Goal: Task Accomplishment & Management: Manage account settings

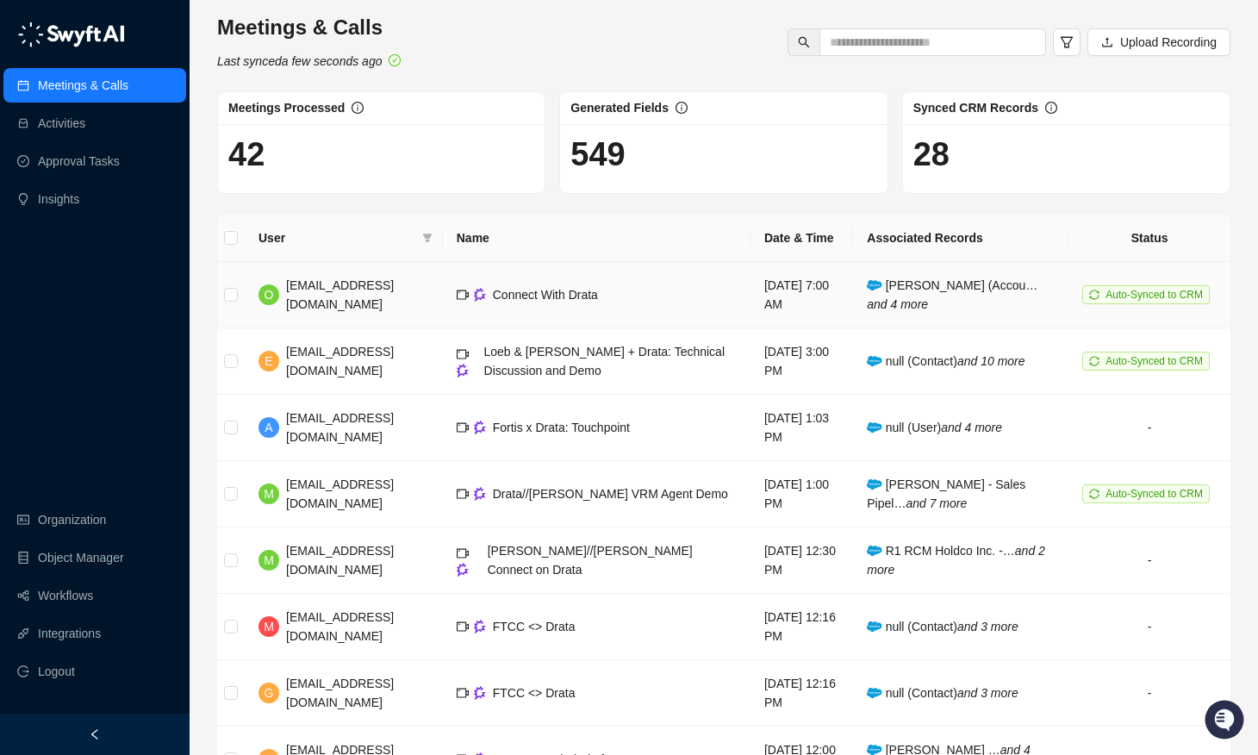
click at [1140, 304] on td "Auto-Synced to CRM" at bounding box center [1150, 295] width 162 height 66
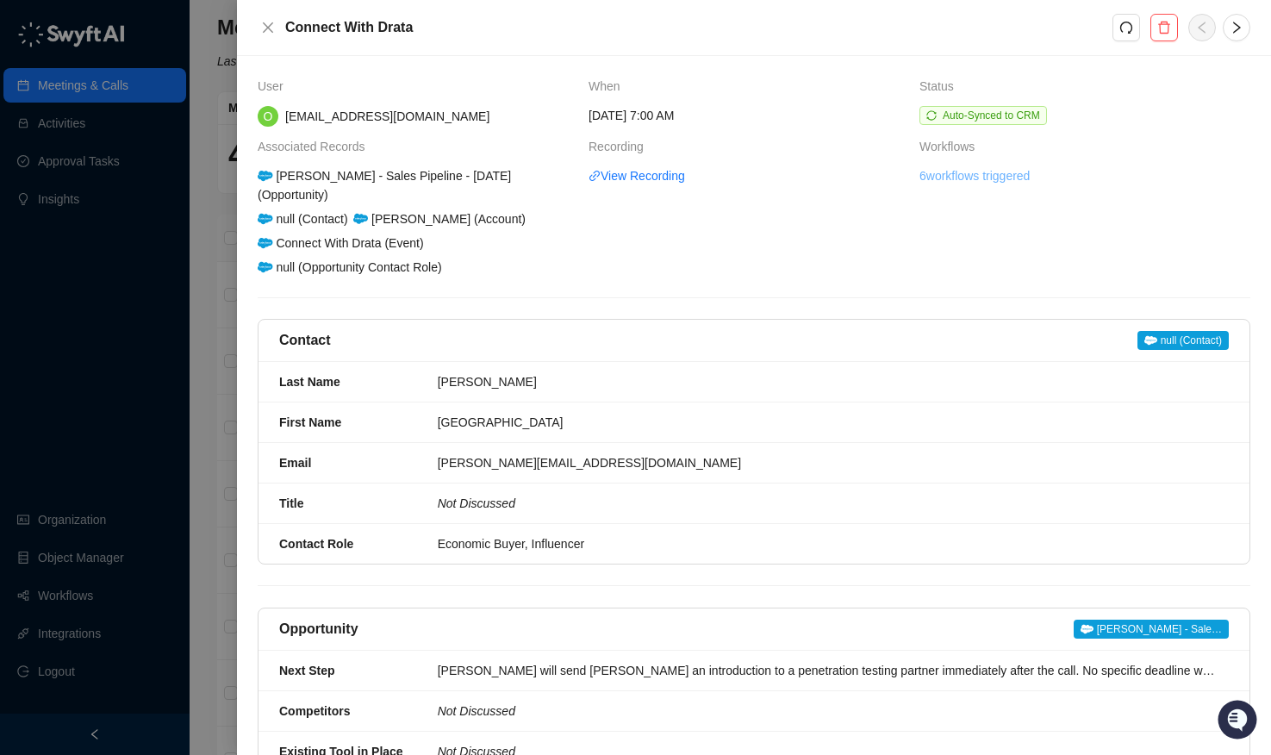
click at [957, 179] on link "6 workflows triggered" at bounding box center [975, 175] width 110 height 19
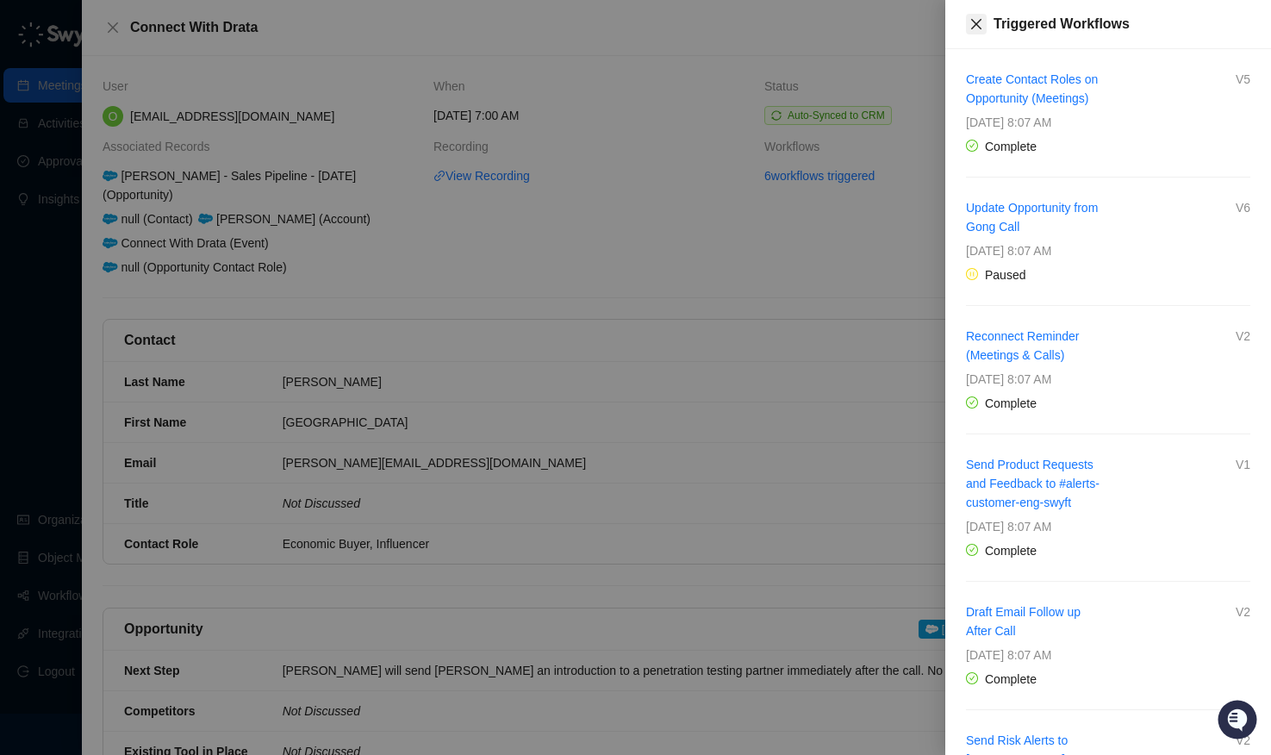
click at [968, 28] on button "Close" at bounding box center [976, 24] width 21 height 21
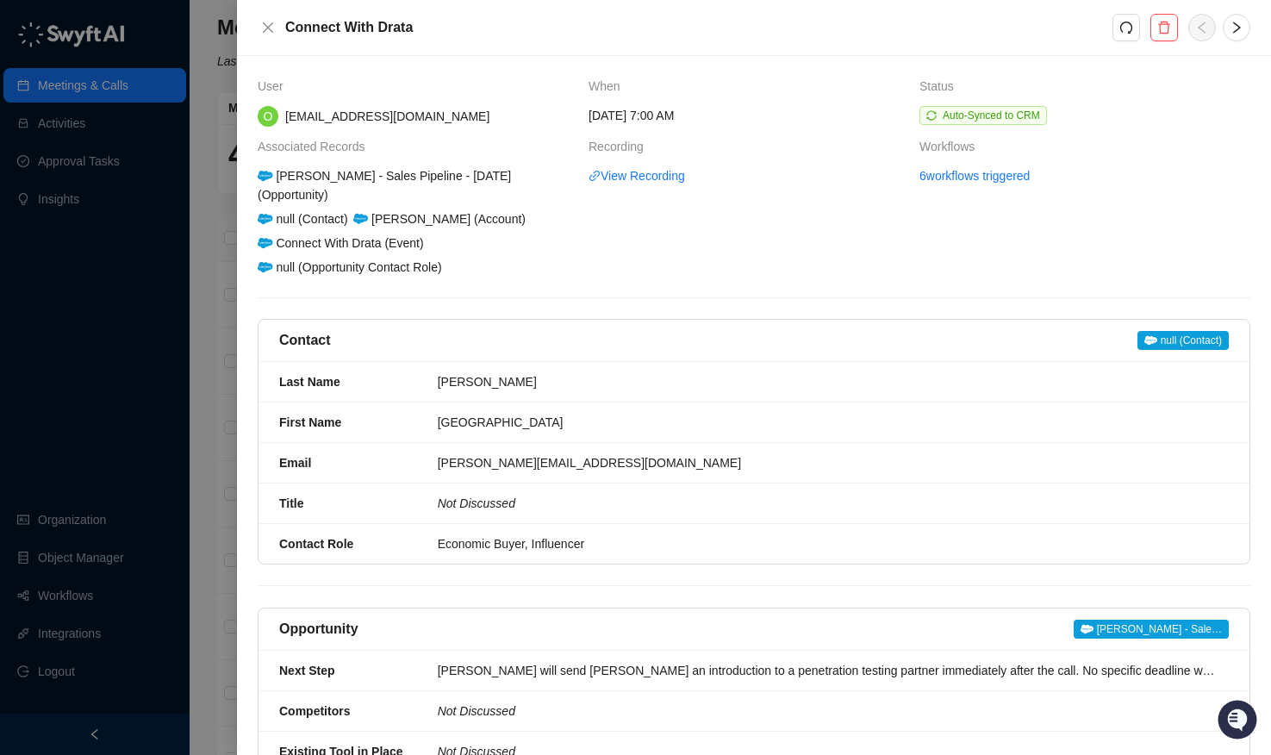
click at [68, 523] on div at bounding box center [635, 377] width 1271 height 755
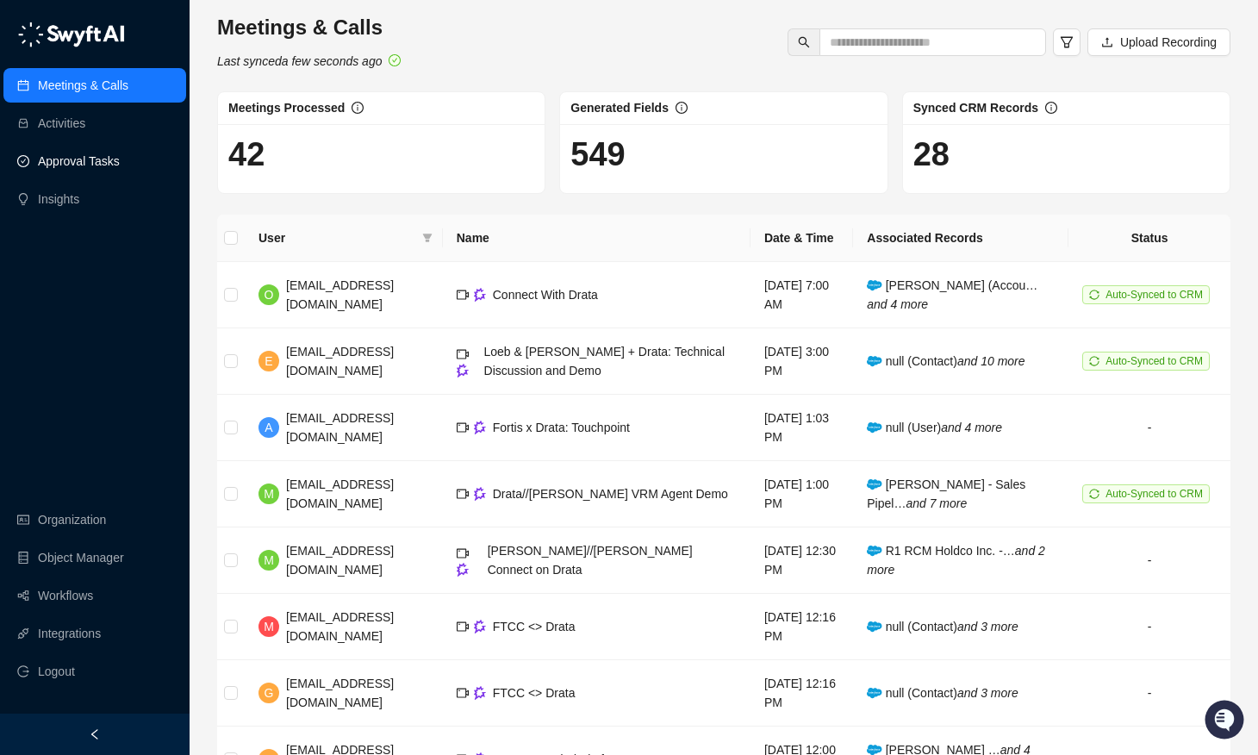
click at [81, 167] on link "Approval Tasks" at bounding box center [79, 161] width 82 height 34
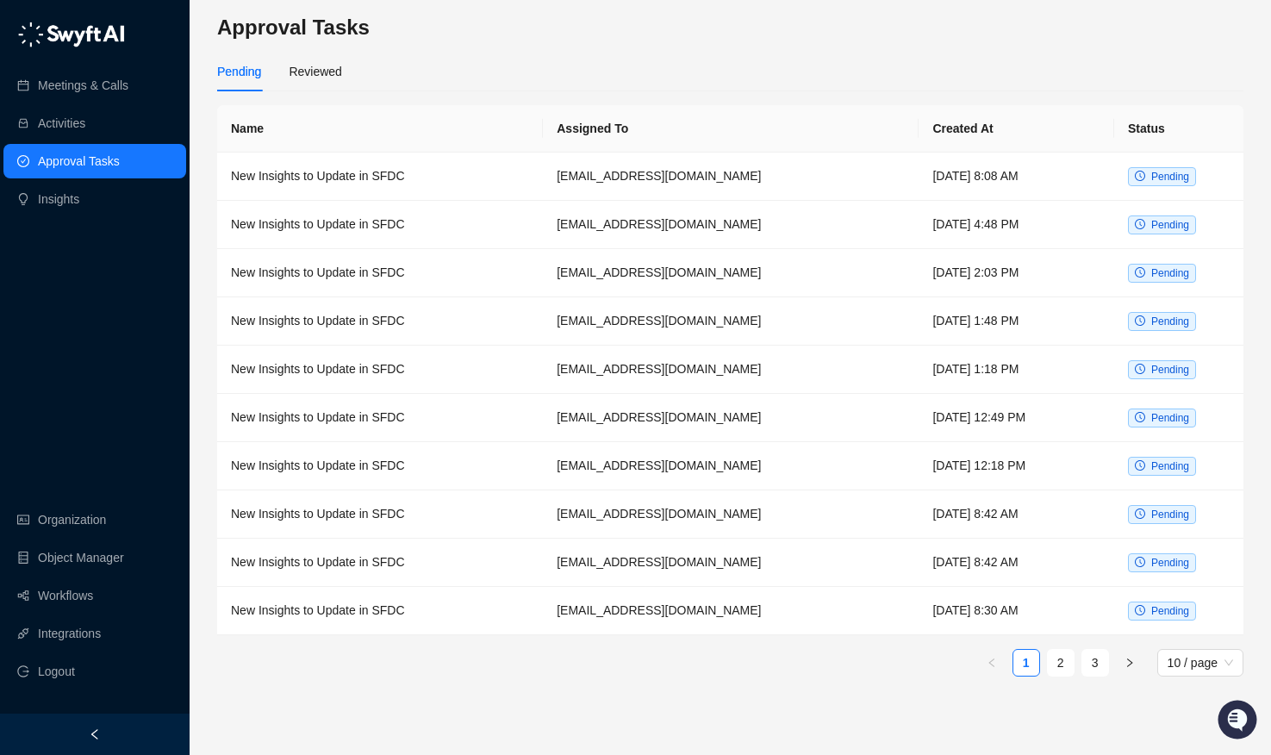
click at [367, 59] on div "Pending Reviewed" at bounding box center [730, 72] width 1026 height 40
click at [312, 82] on div "Reviewed" at bounding box center [315, 72] width 53 height 40
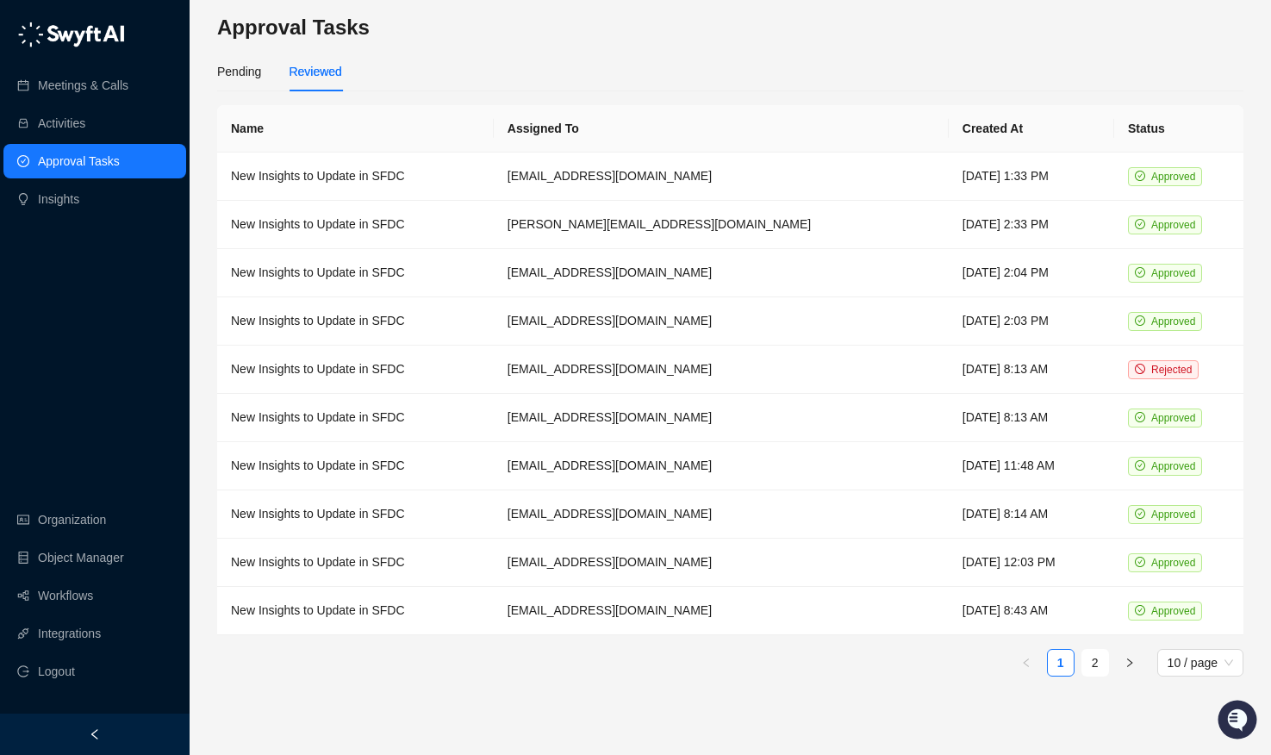
click at [641, 46] on main "Approval Tasks Pending Reviewed Name Assigned To Created At Status New Insights…" at bounding box center [730, 377] width 1026 height 727
click at [721, 38] on h3 "Approval Tasks" at bounding box center [730, 28] width 1026 height 28
click at [72, 90] on link "Meetings & Calls" at bounding box center [83, 85] width 90 height 34
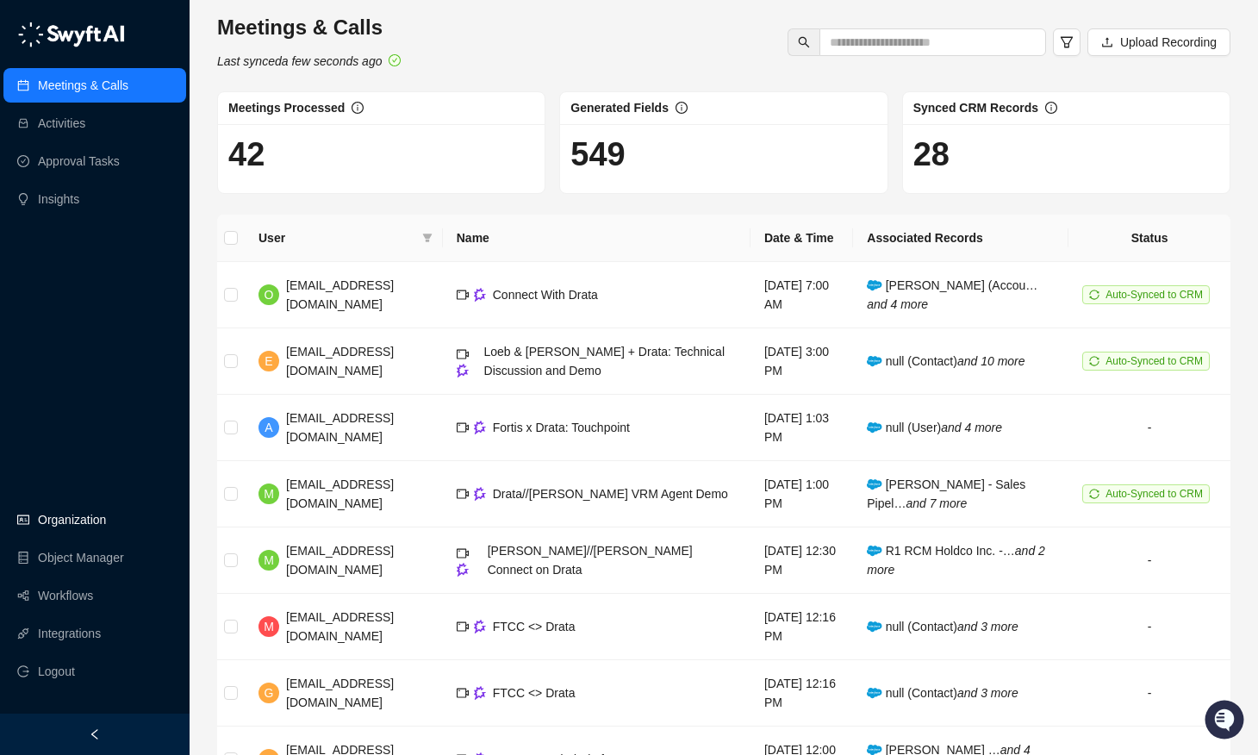
click at [84, 510] on link "Organization" at bounding box center [72, 519] width 68 height 34
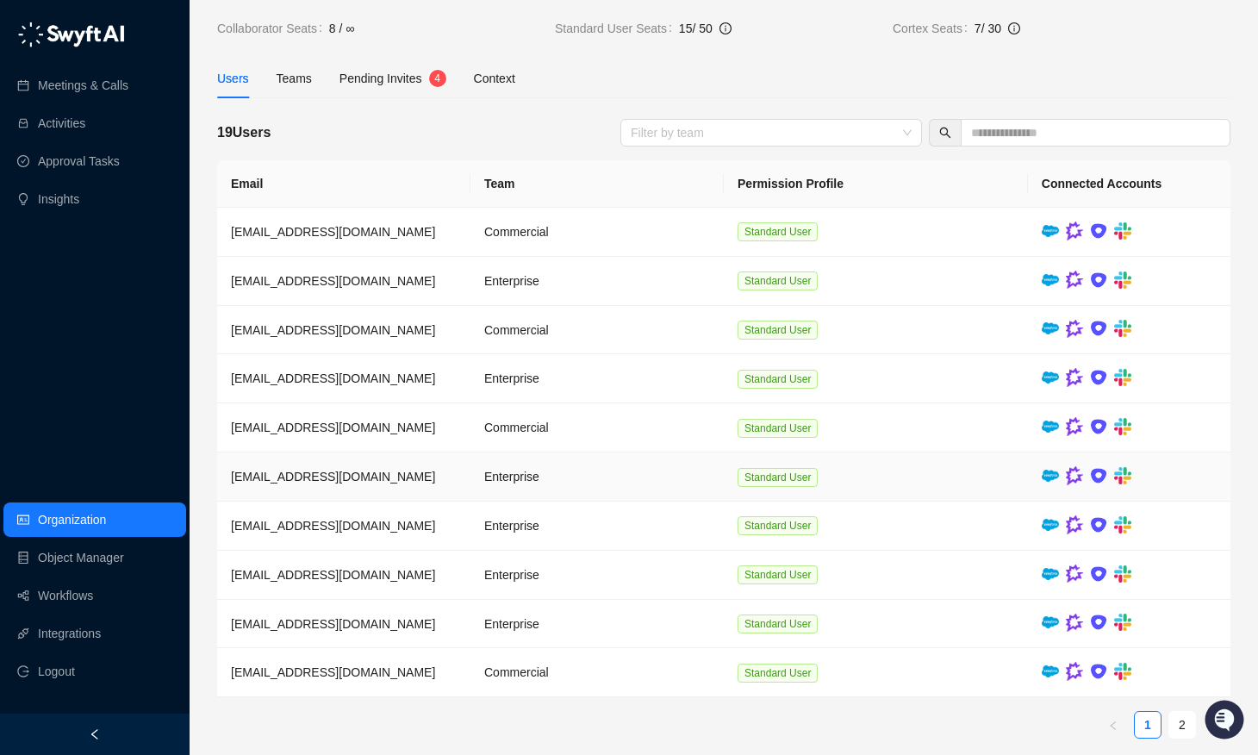
scroll to position [75, 0]
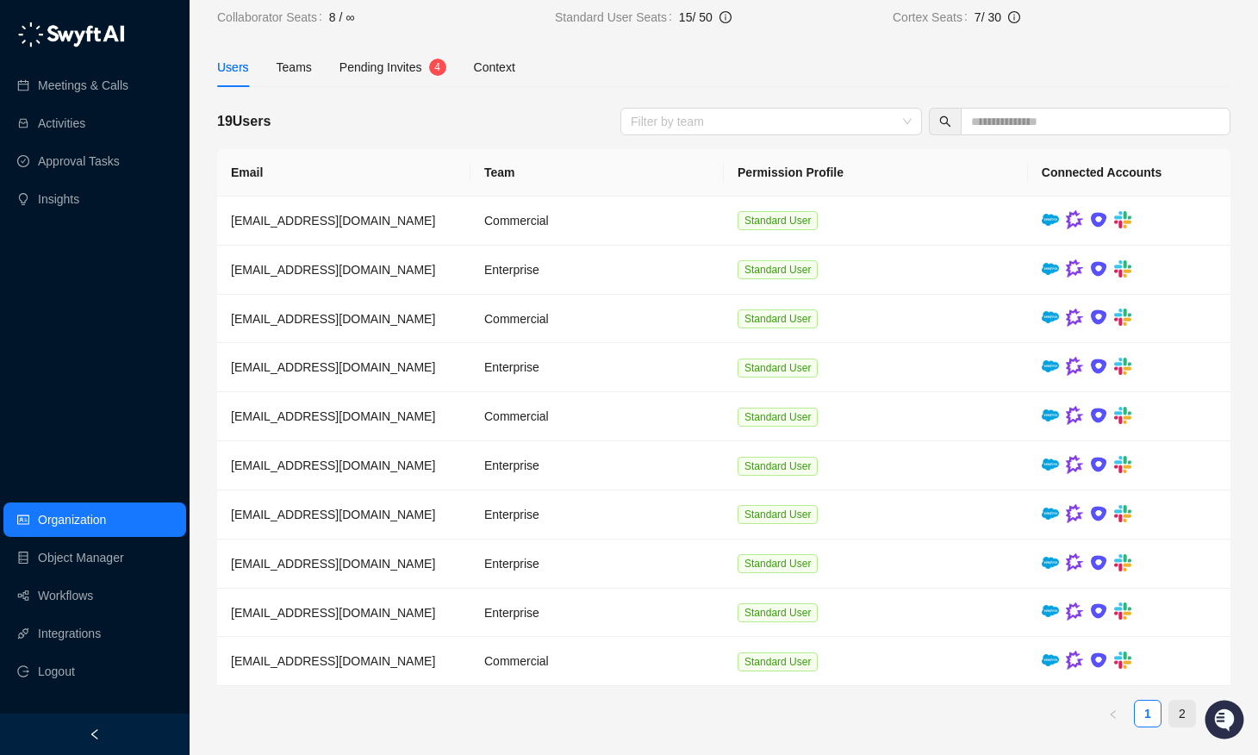
click at [1178, 703] on link "2" at bounding box center [1182, 714] width 26 height 26
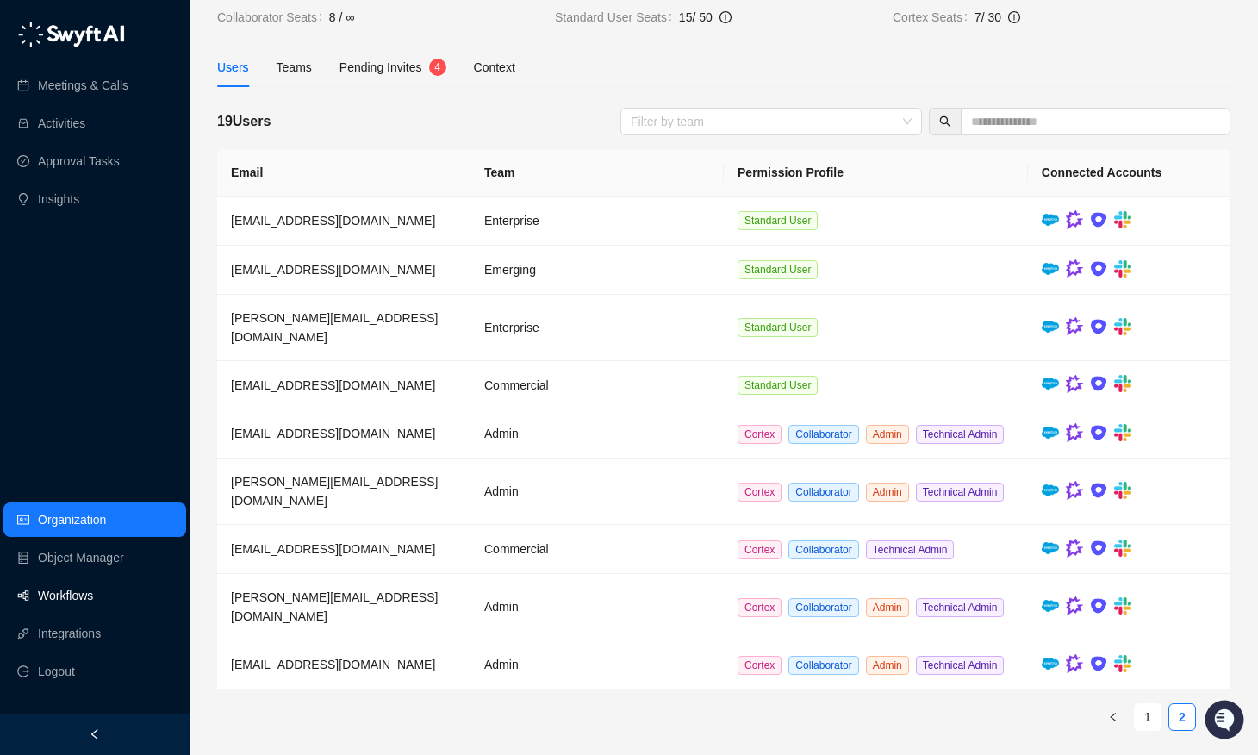
click at [51, 591] on link "Workflows" at bounding box center [65, 595] width 55 height 34
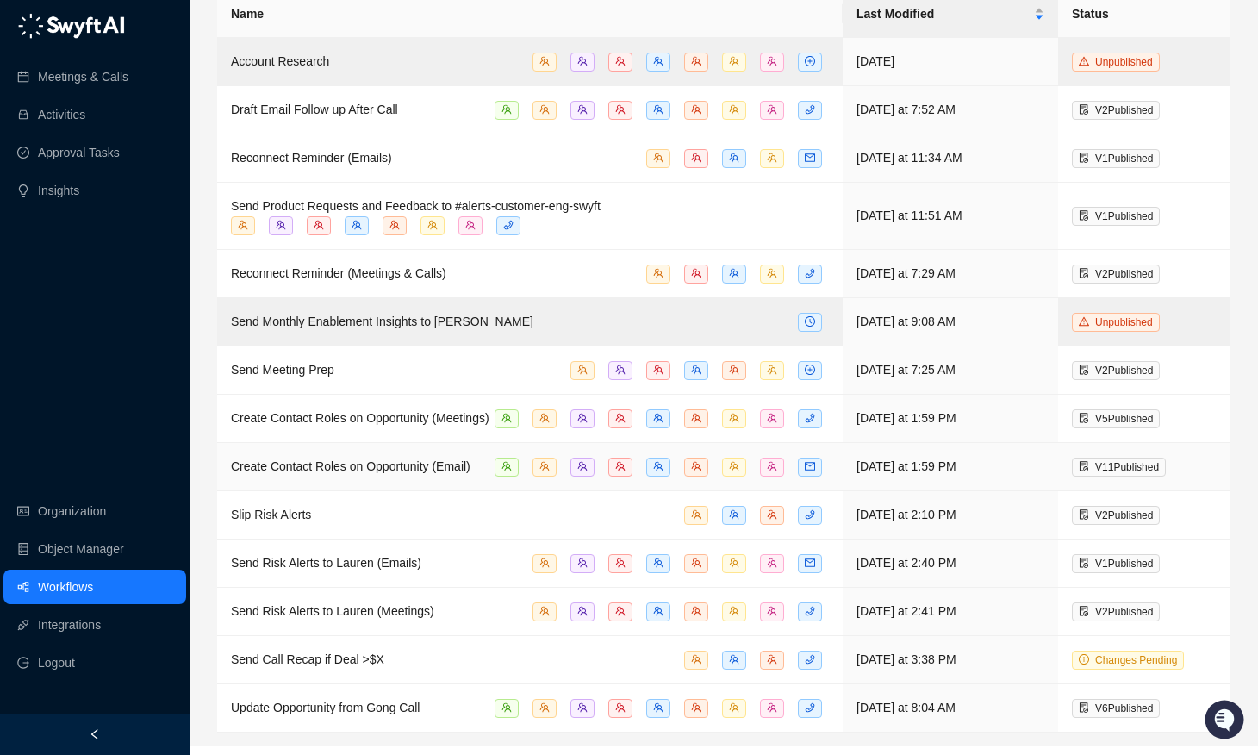
scroll to position [115, 0]
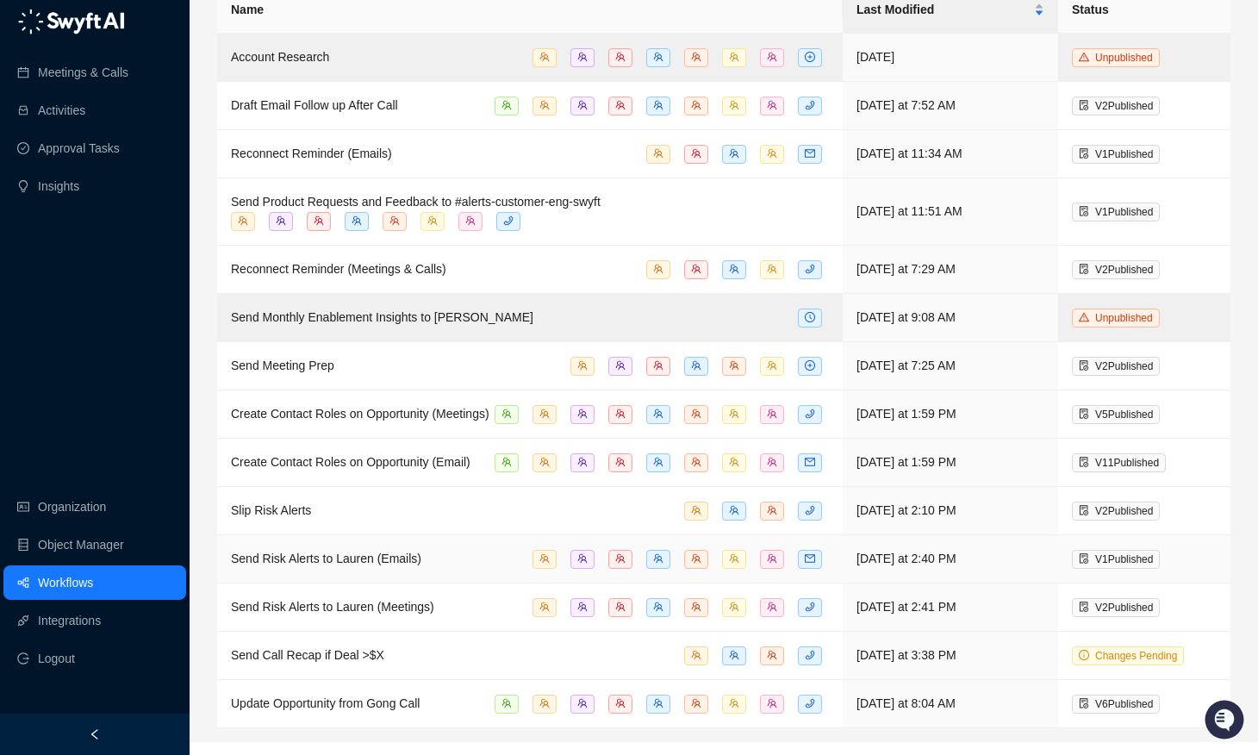
click at [352, 565] on span "Send Risk Alerts to Lauren (Emails)" at bounding box center [326, 559] width 190 height 14
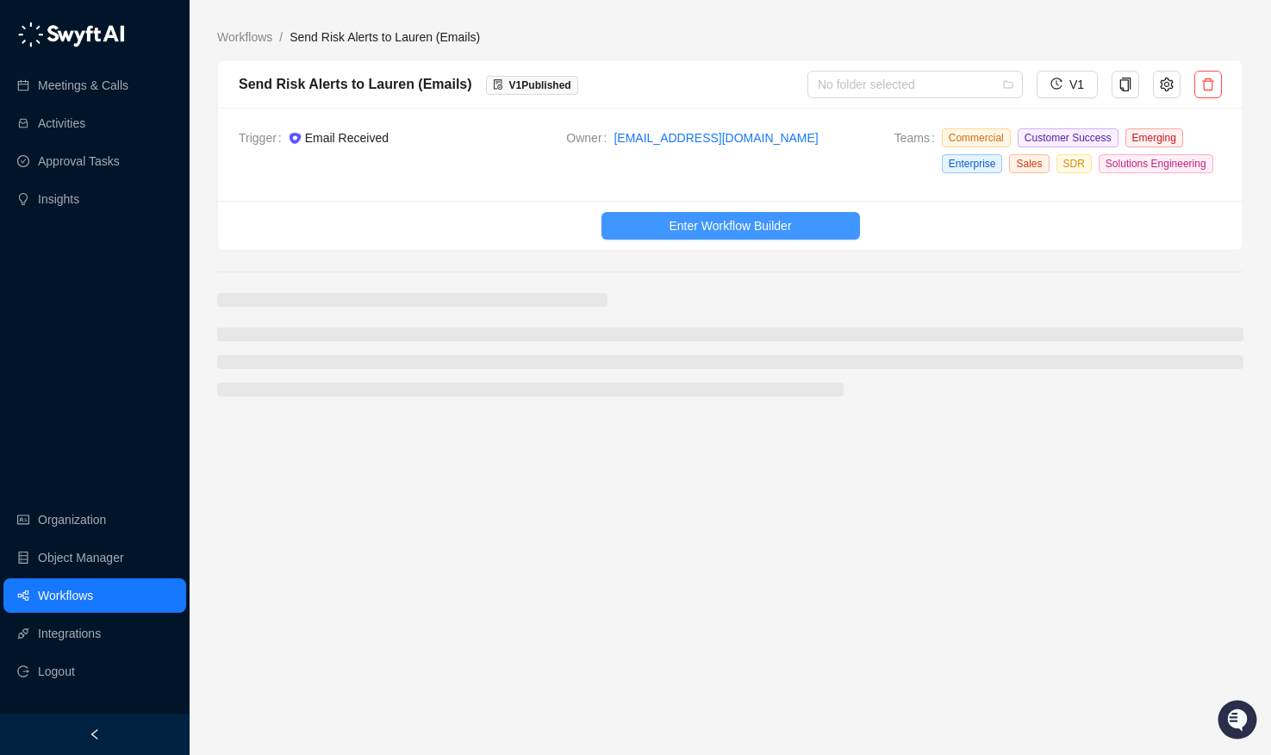
click at [755, 235] on span "Enter Workflow Builder" at bounding box center [730, 225] width 122 height 19
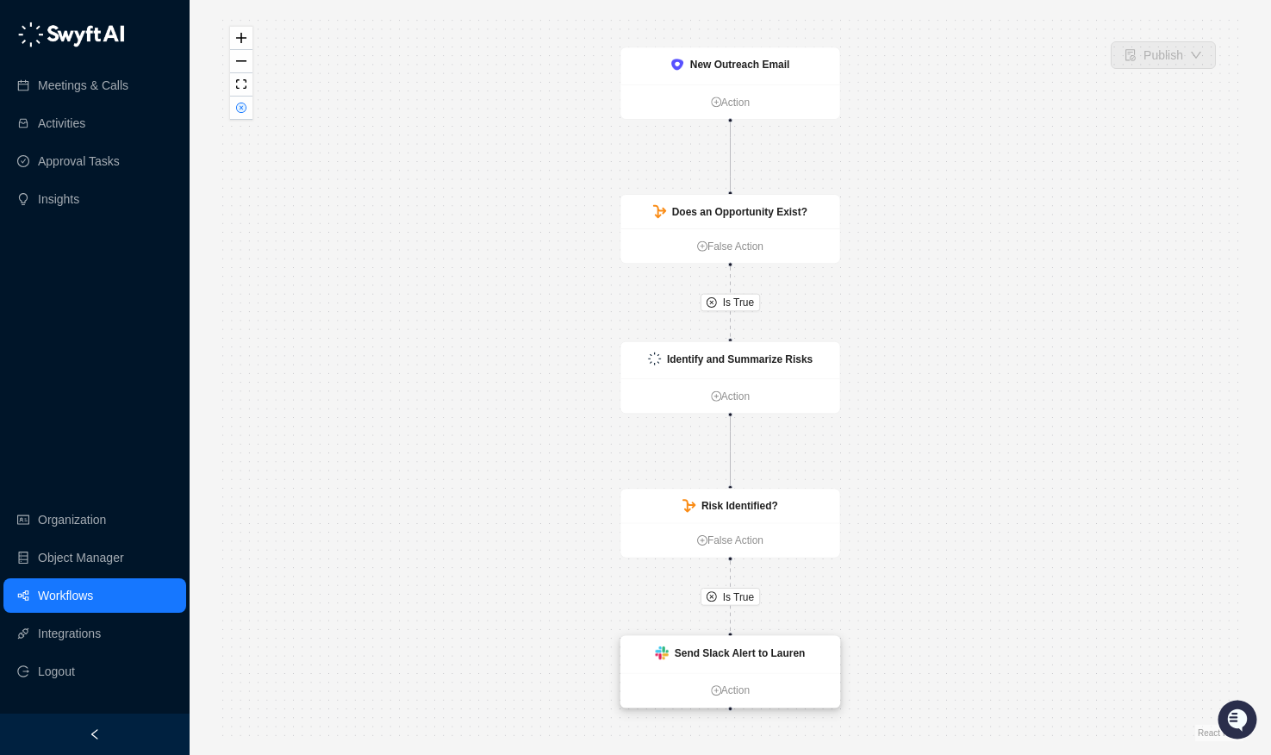
click at [743, 653] on strong "Send Slack Alert to Lauren" at bounding box center [740, 653] width 131 height 12
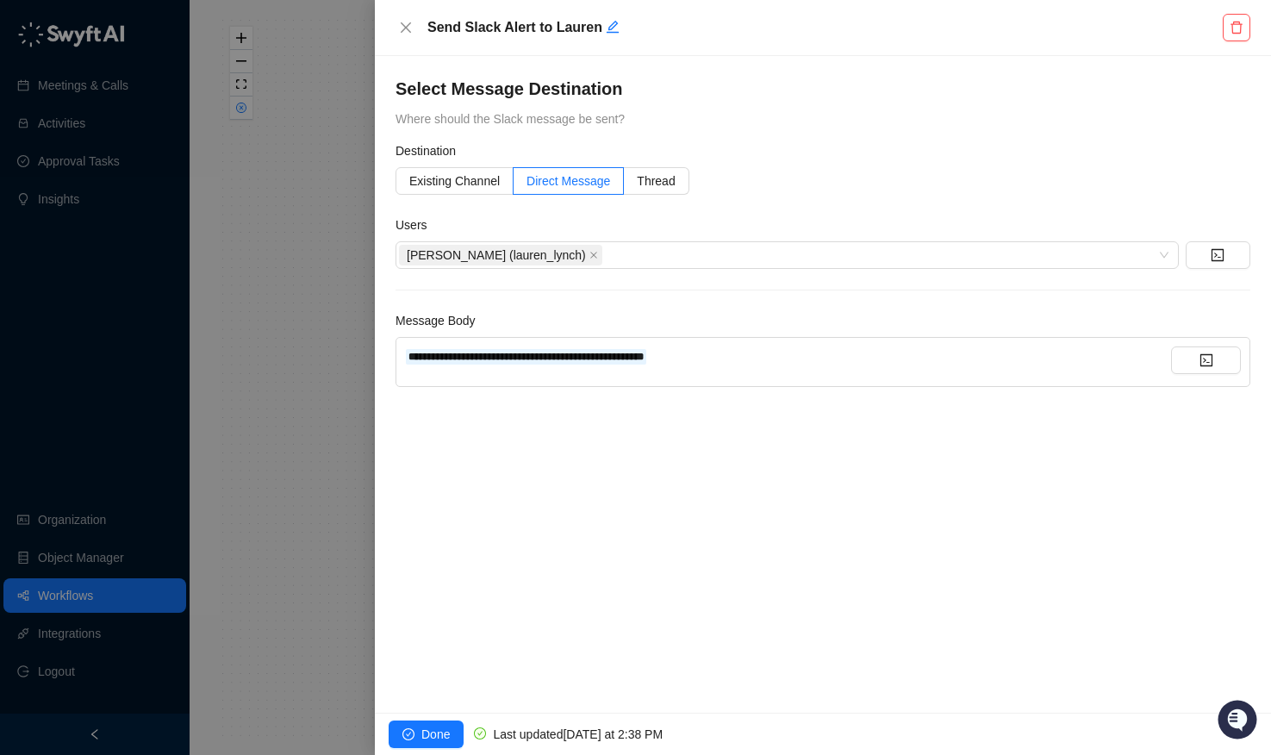
click at [244, 476] on div at bounding box center [635, 377] width 1271 height 755
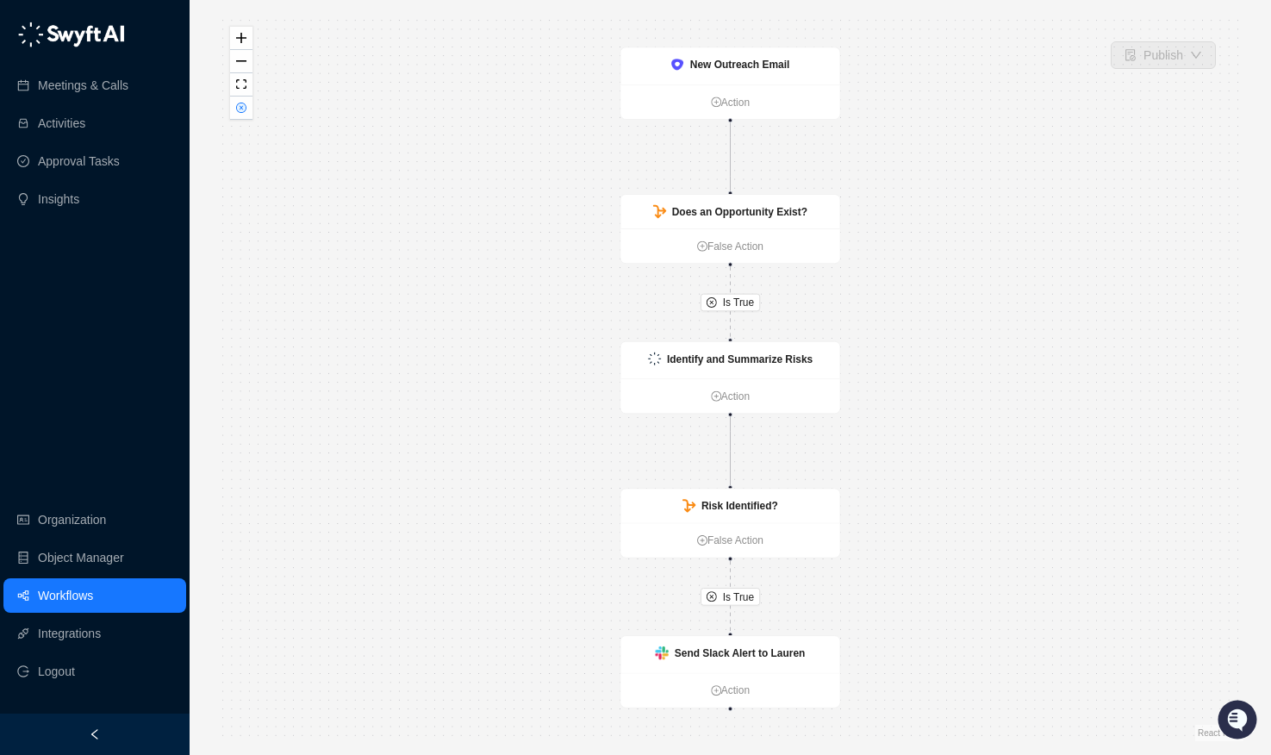
click at [93, 593] on link "Workflows" at bounding box center [65, 595] width 55 height 34
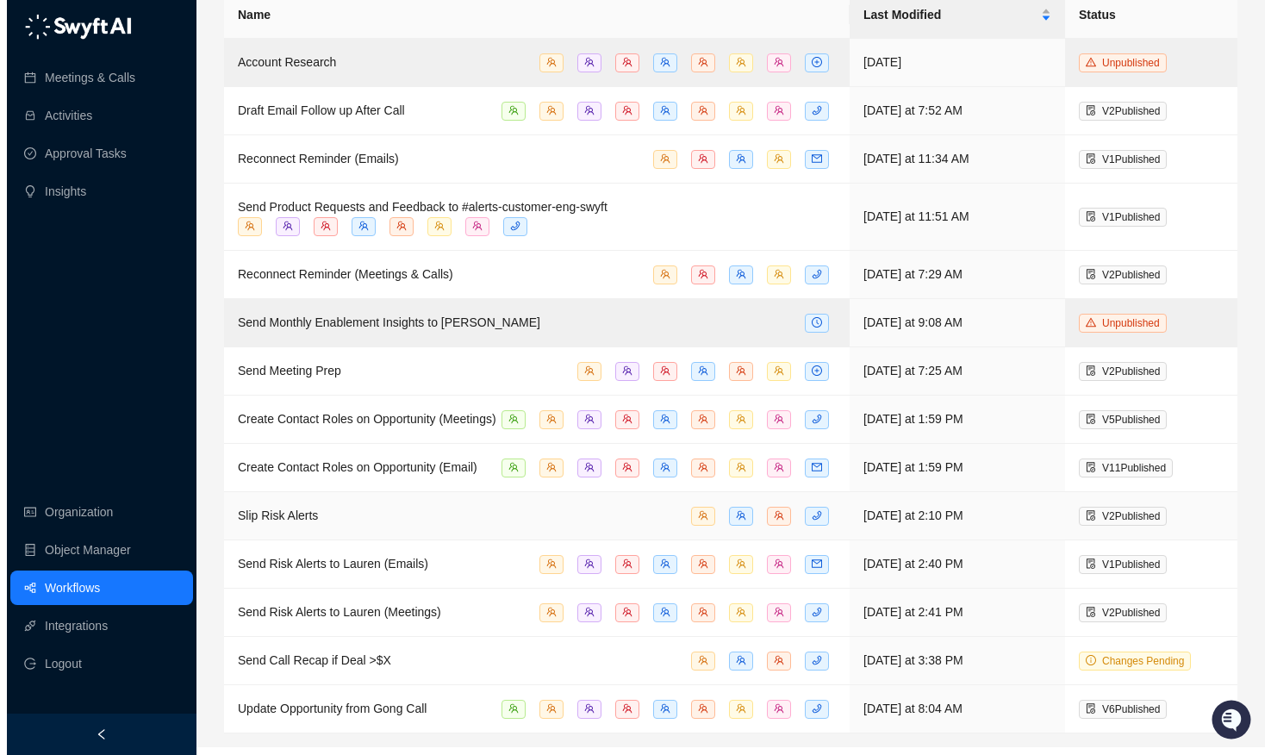
scroll to position [115, 0]
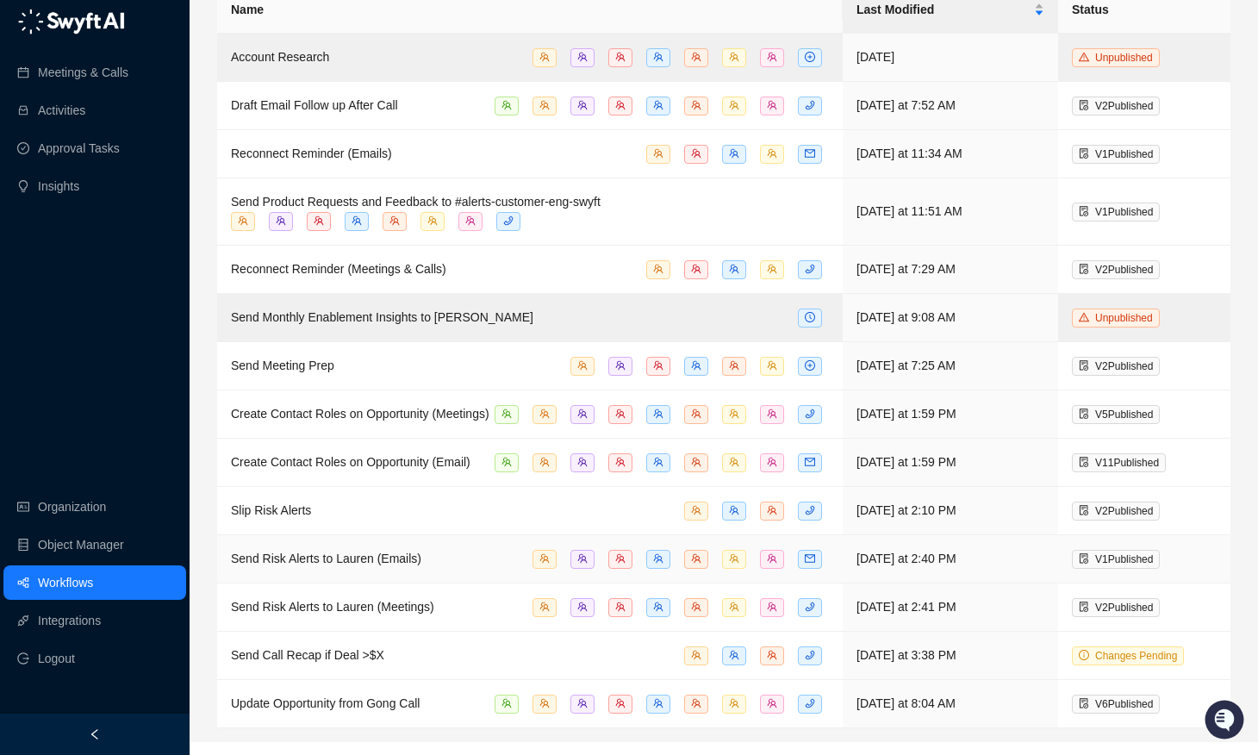
click at [365, 568] on div "Send Risk Alerts to Lauren (Emails)" at bounding box center [326, 558] width 190 height 19
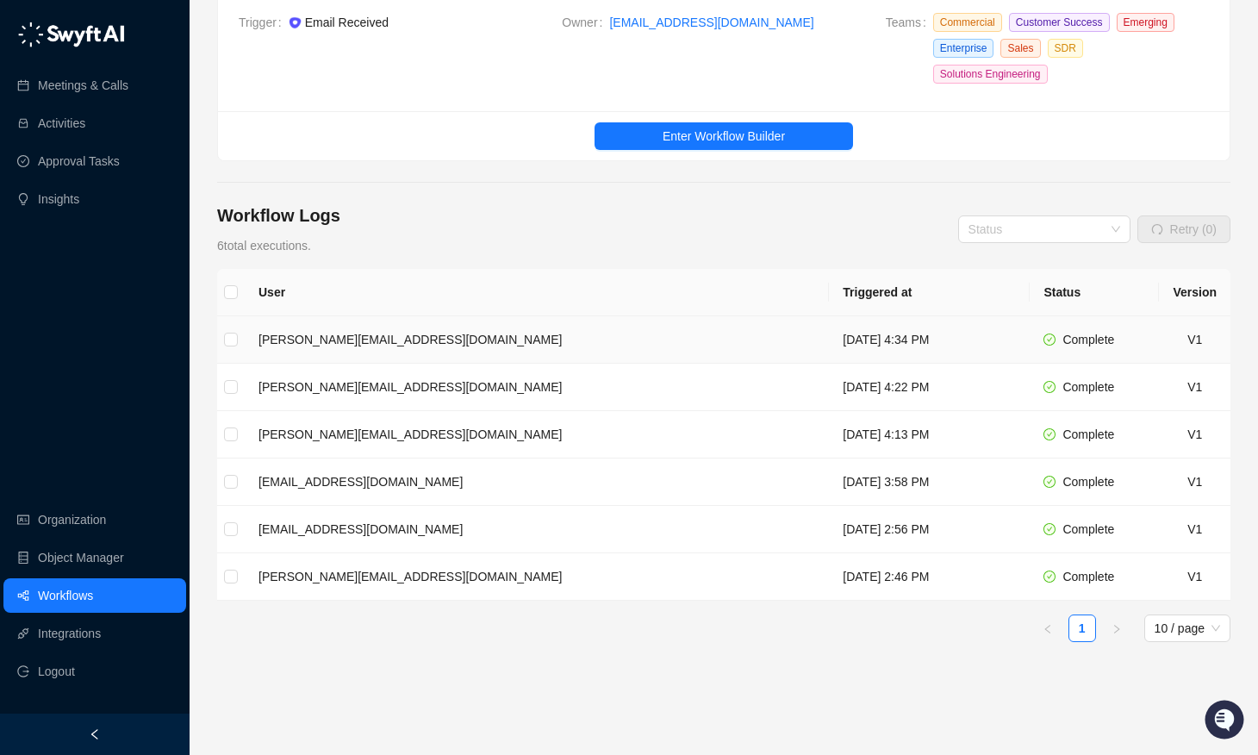
click at [431, 338] on td "[PERSON_NAME][EMAIL_ADDRESS][DOMAIN_NAME]" at bounding box center [537, 339] width 584 height 47
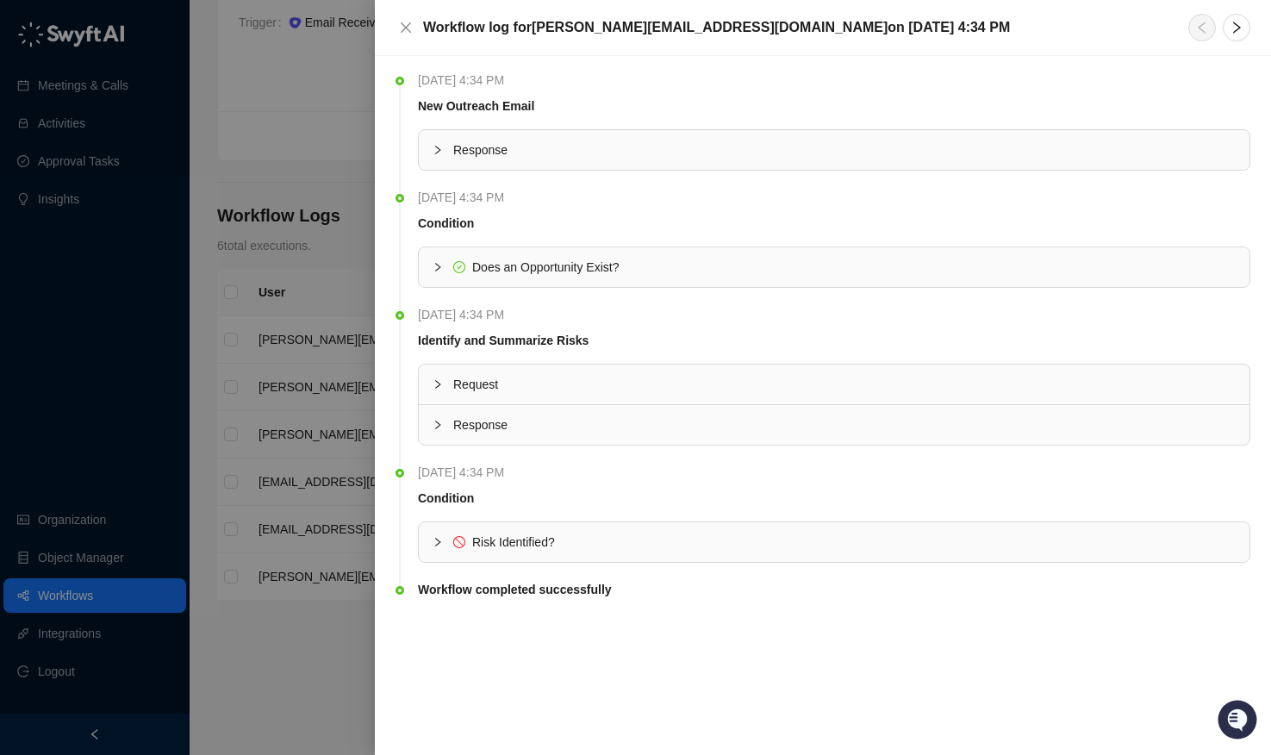
click at [300, 378] on div at bounding box center [635, 377] width 1271 height 755
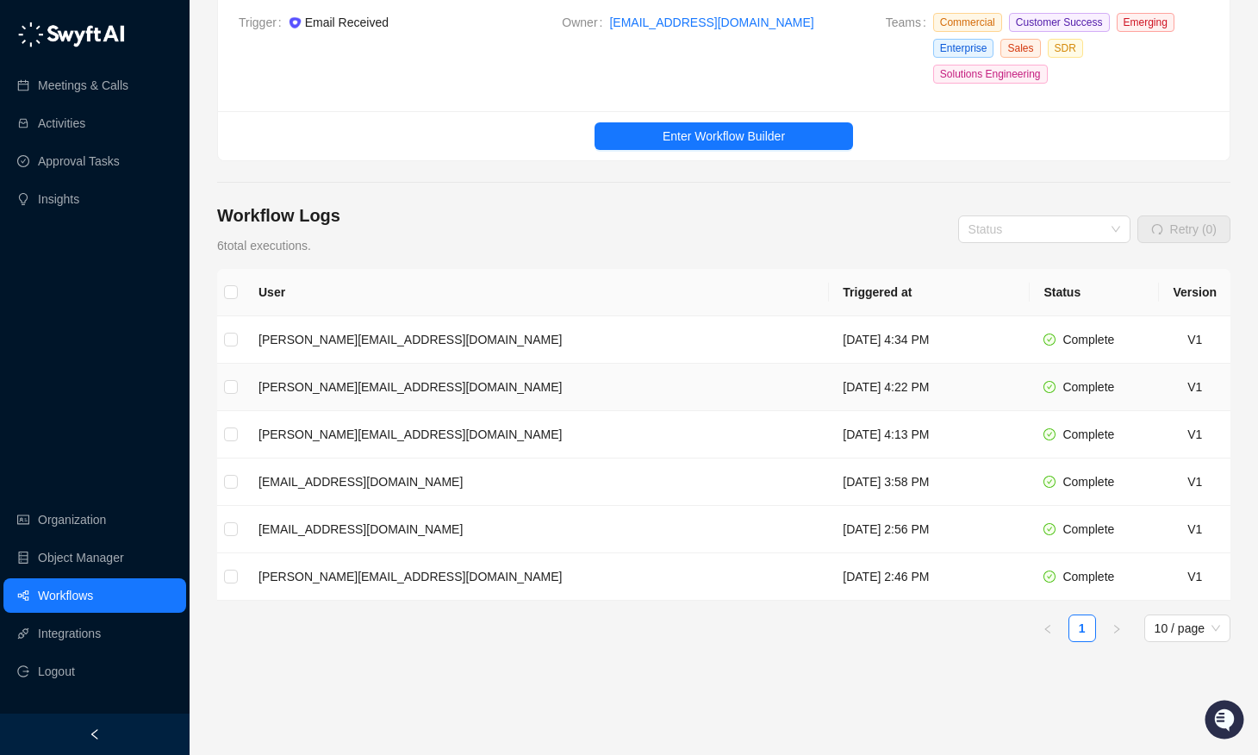
click at [339, 399] on td "[PERSON_NAME][EMAIL_ADDRESS][DOMAIN_NAME]" at bounding box center [537, 387] width 584 height 47
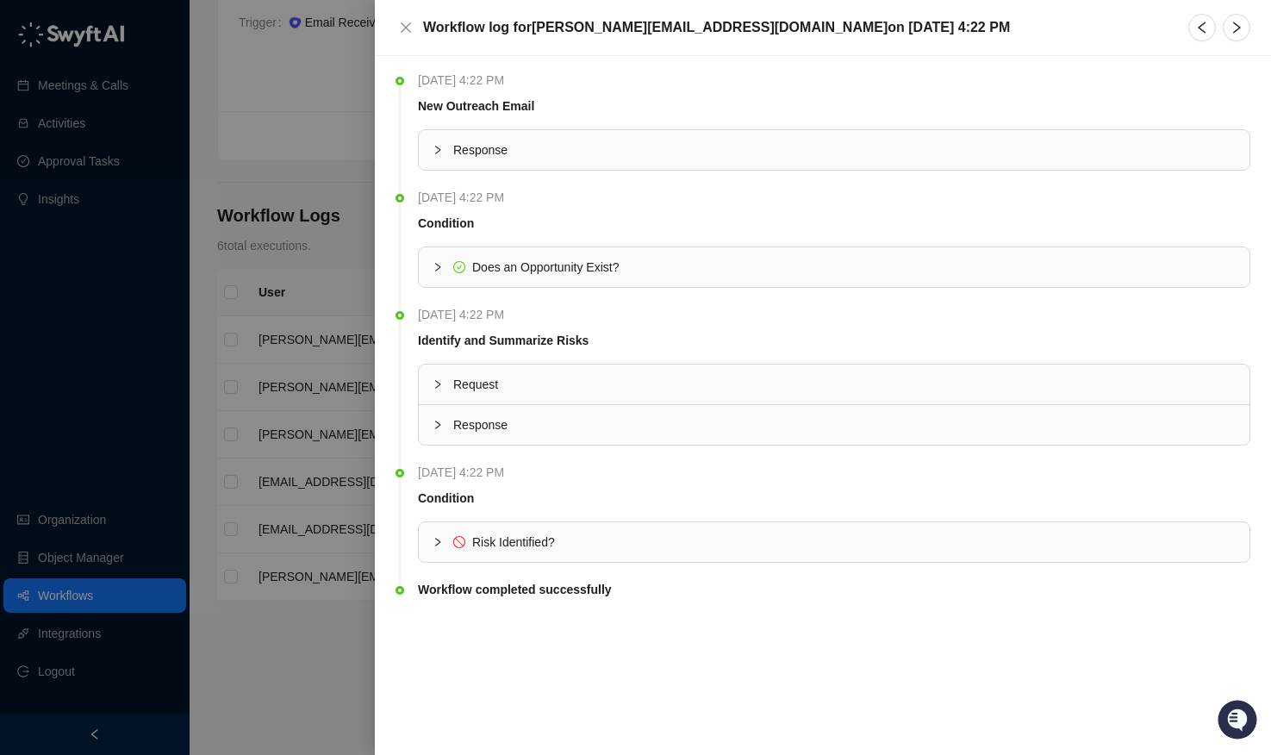
click at [279, 446] on div at bounding box center [635, 377] width 1271 height 755
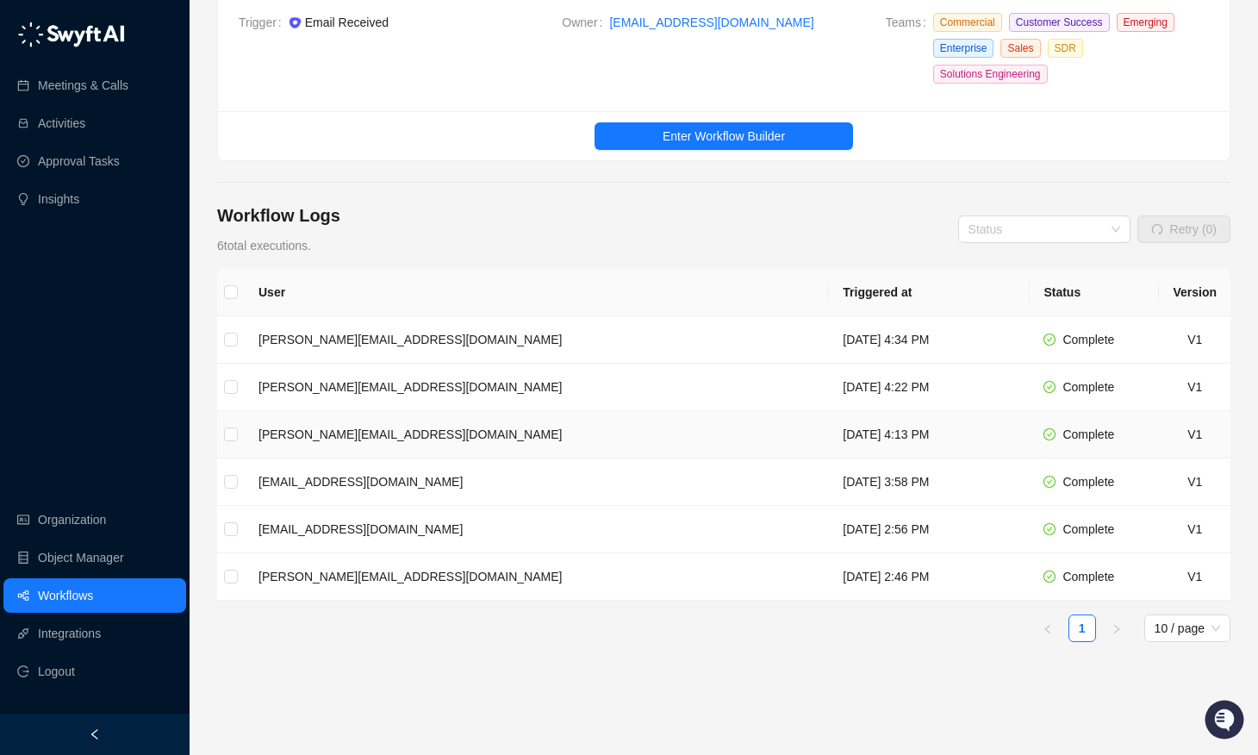
click at [419, 431] on td "[PERSON_NAME][EMAIL_ADDRESS][DOMAIN_NAME]" at bounding box center [537, 434] width 584 height 47
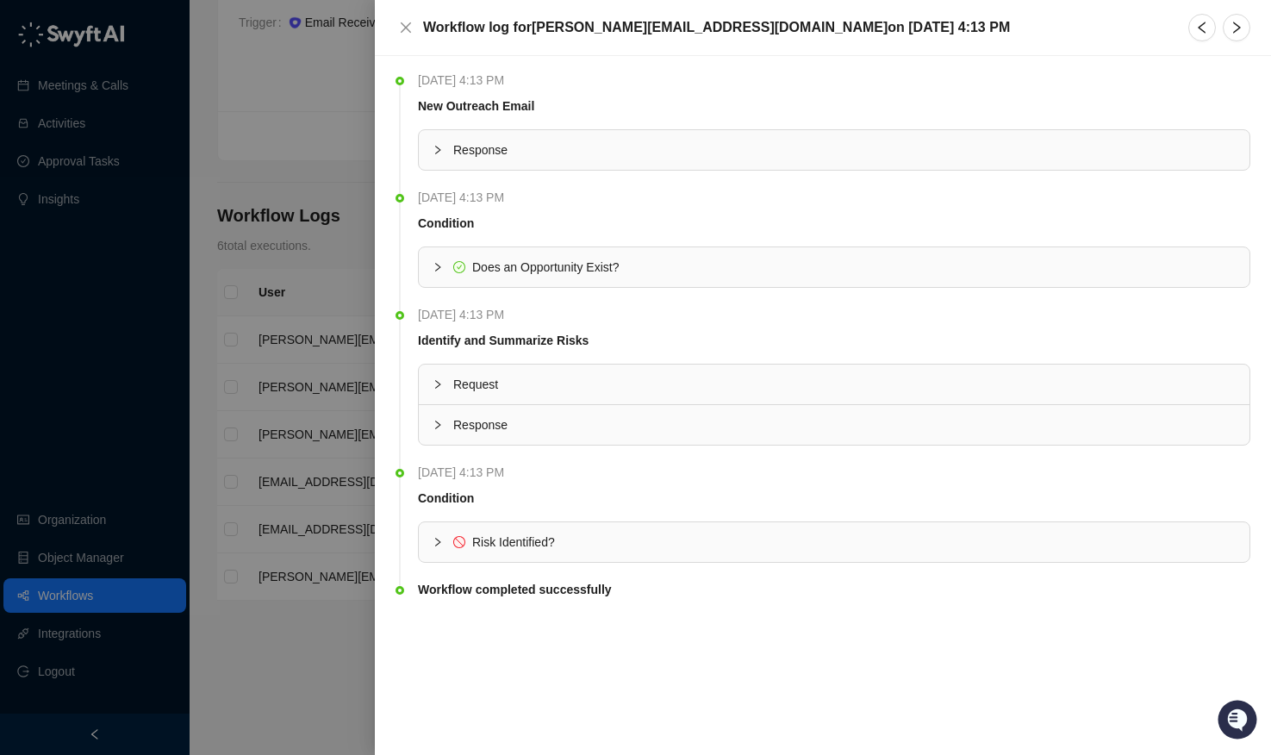
click at [265, 442] on div at bounding box center [635, 377] width 1271 height 755
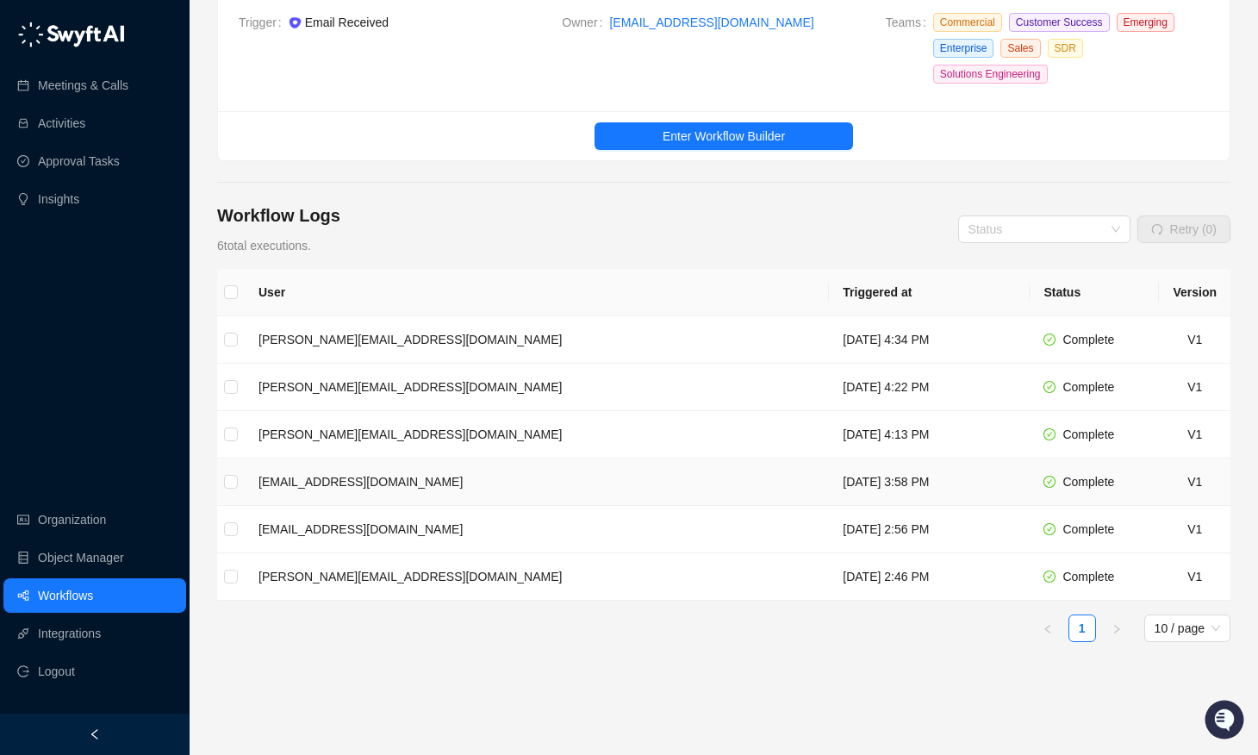
click at [450, 499] on td "[EMAIL_ADDRESS][DOMAIN_NAME]" at bounding box center [537, 481] width 584 height 47
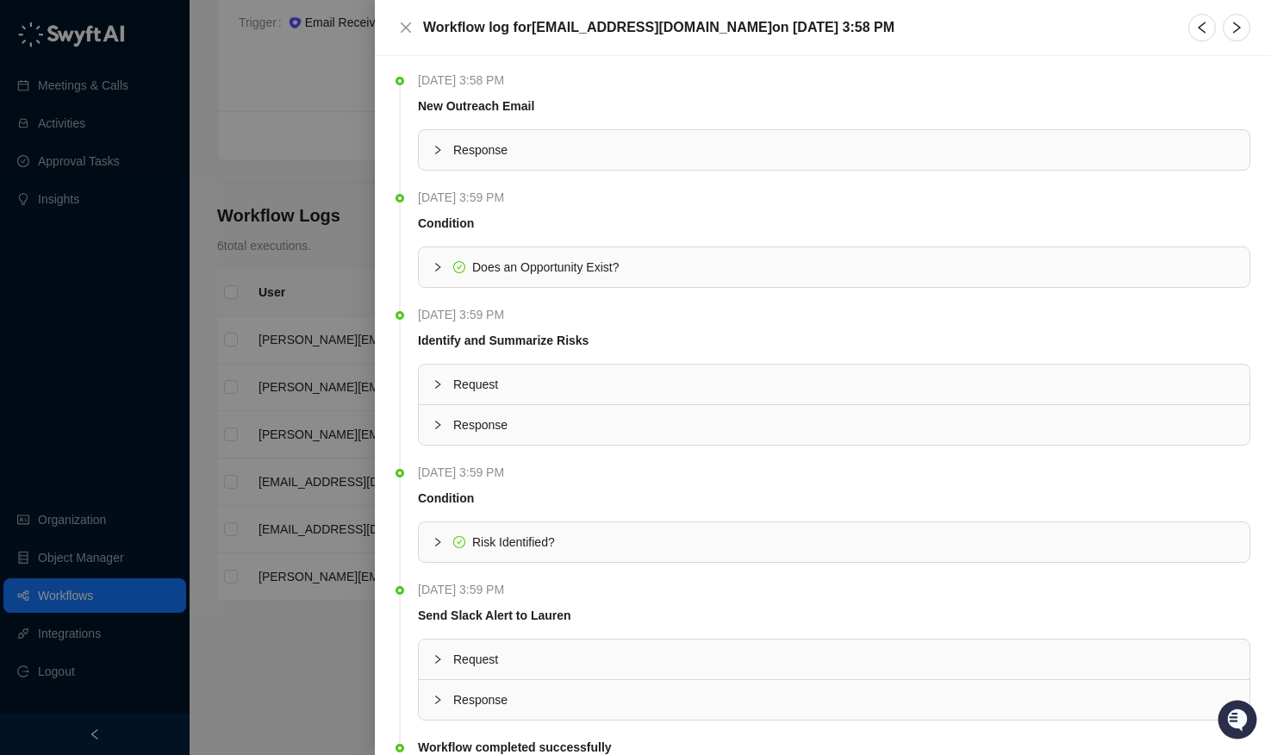
click at [265, 541] on div at bounding box center [635, 377] width 1271 height 755
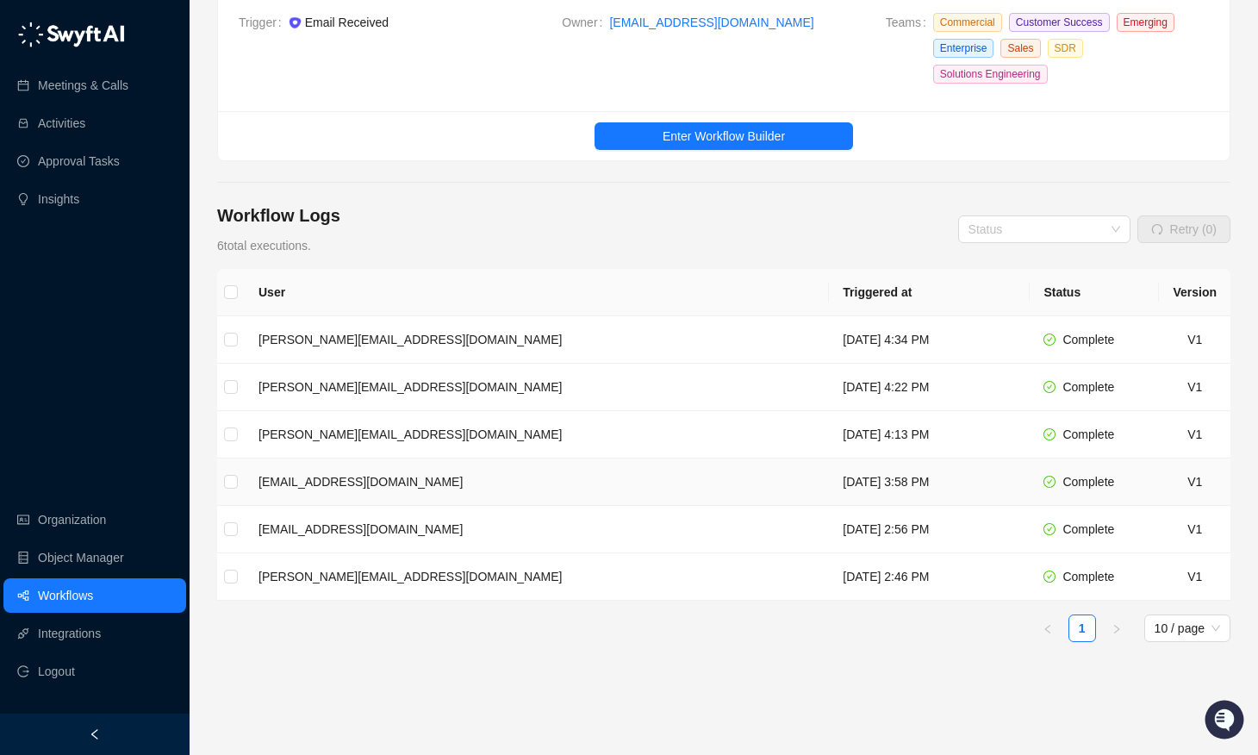
click at [427, 476] on td "[EMAIL_ADDRESS][DOMAIN_NAME]" at bounding box center [537, 481] width 584 height 47
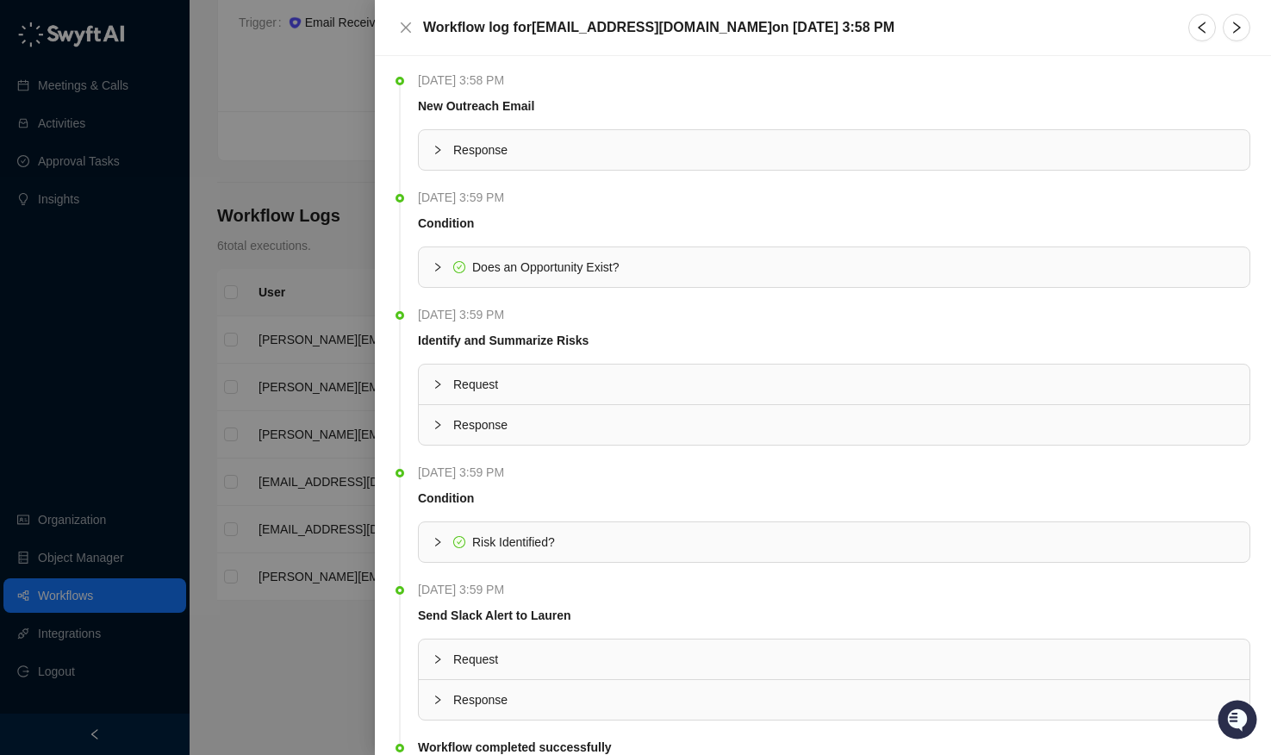
scroll to position [68, 0]
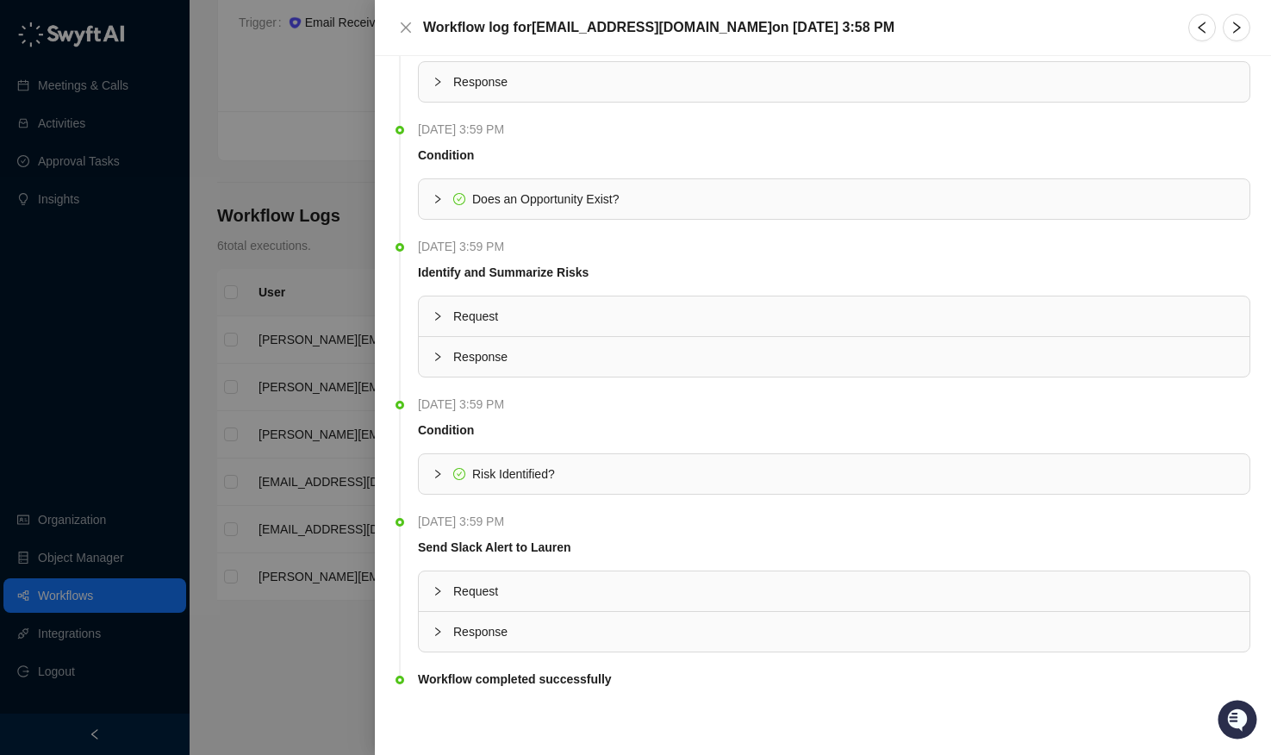
click at [447, 630] on div at bounding box center [443, 631] width 21 height 19
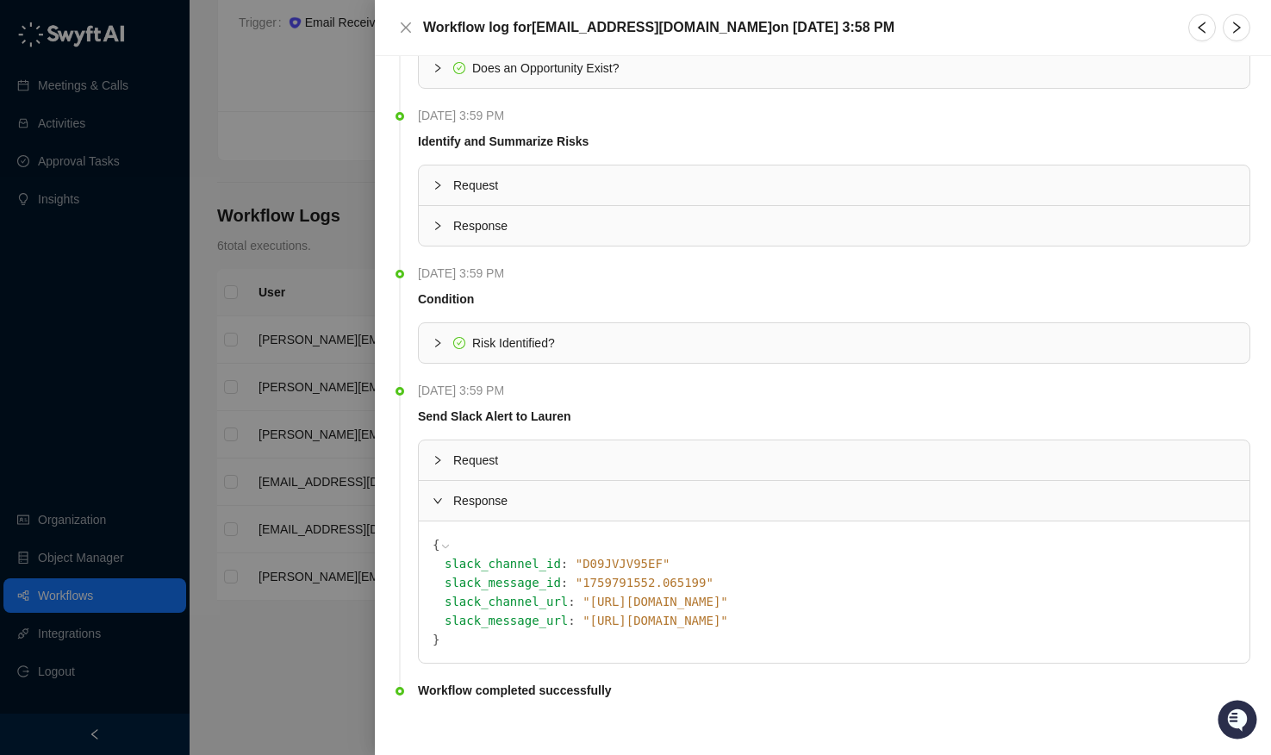
scroll to position [210, 0]
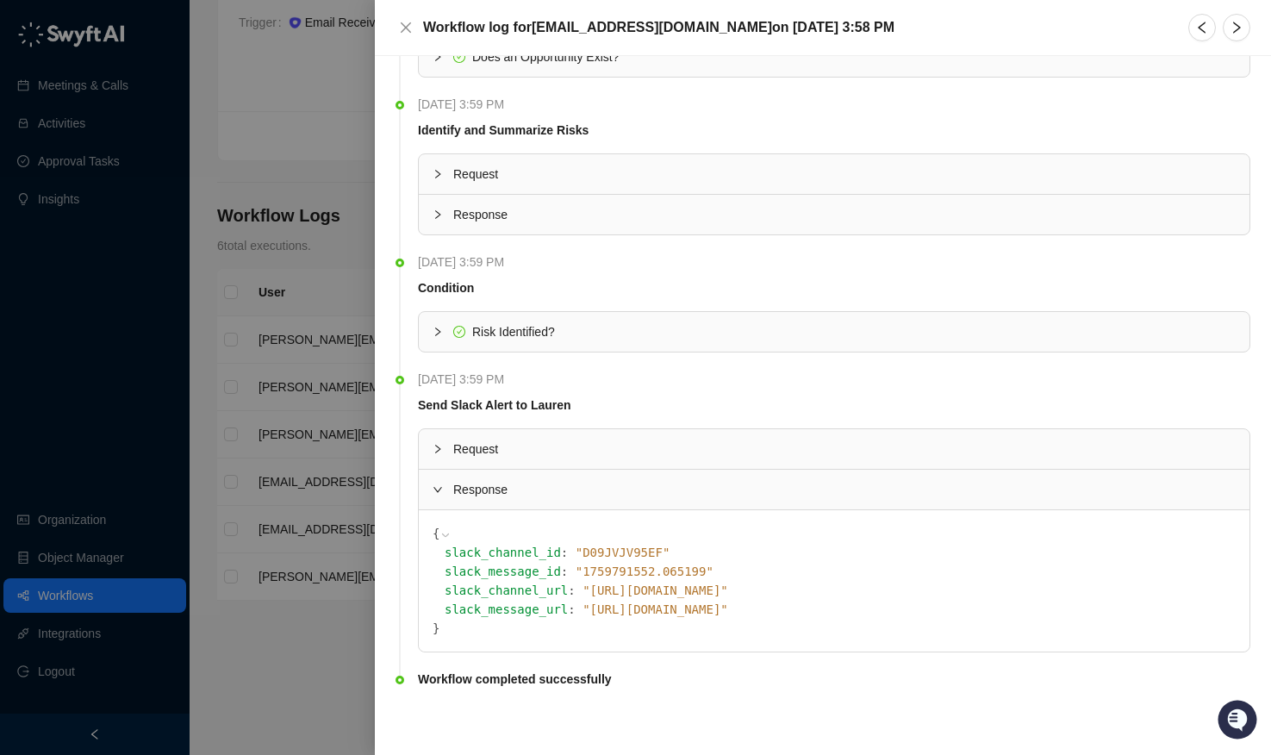
click at [432, 446] on div "Request" at bounding box center [834, 449] width 831 height 40
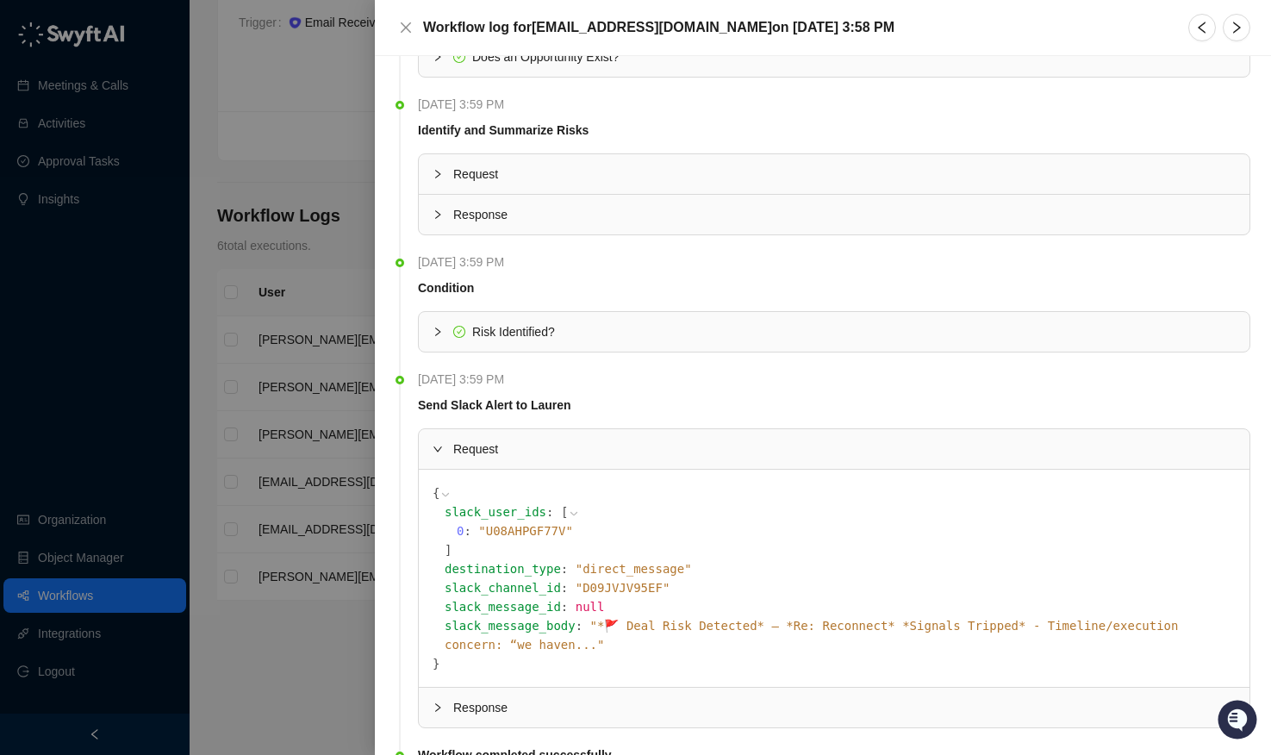
click at [467, 446] on span "Request" at bounding box center [844, 449] width 782 height 19
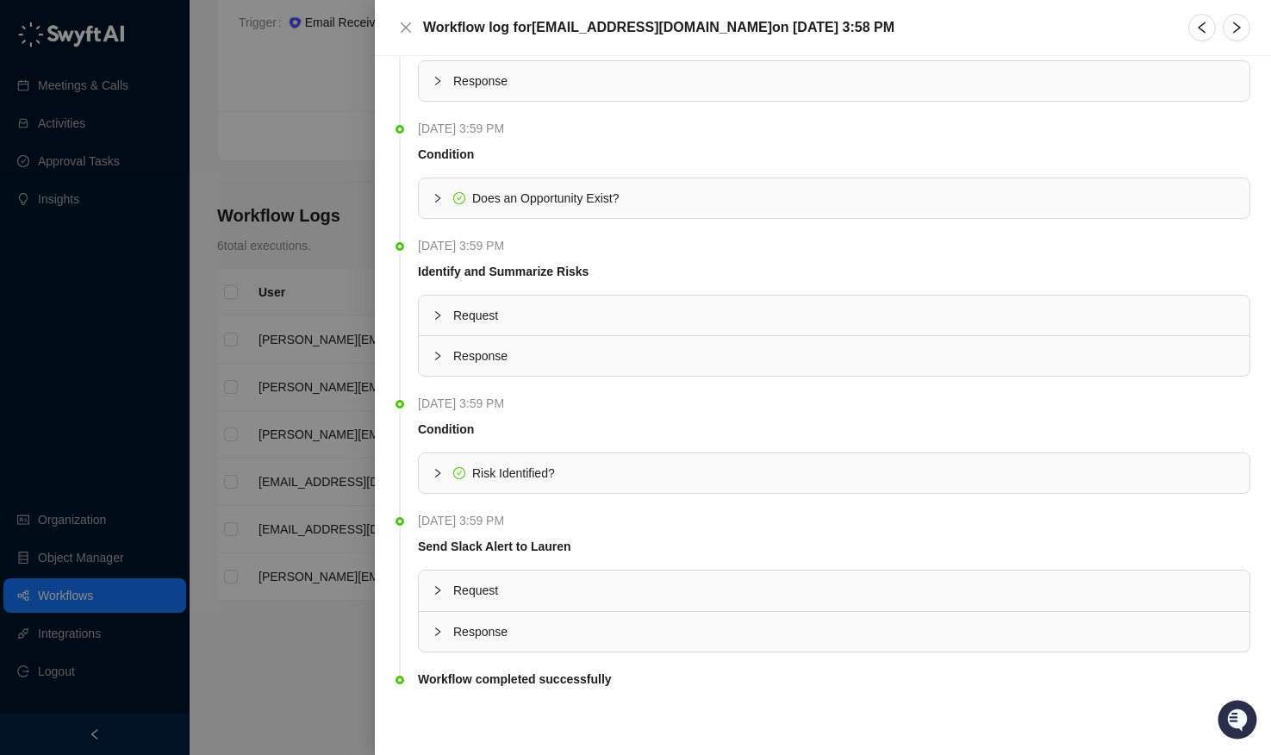
scroll to position [68, 0]
click at [534, 625] on span "Response" at bounding box center [844, 631] width 782 height 19
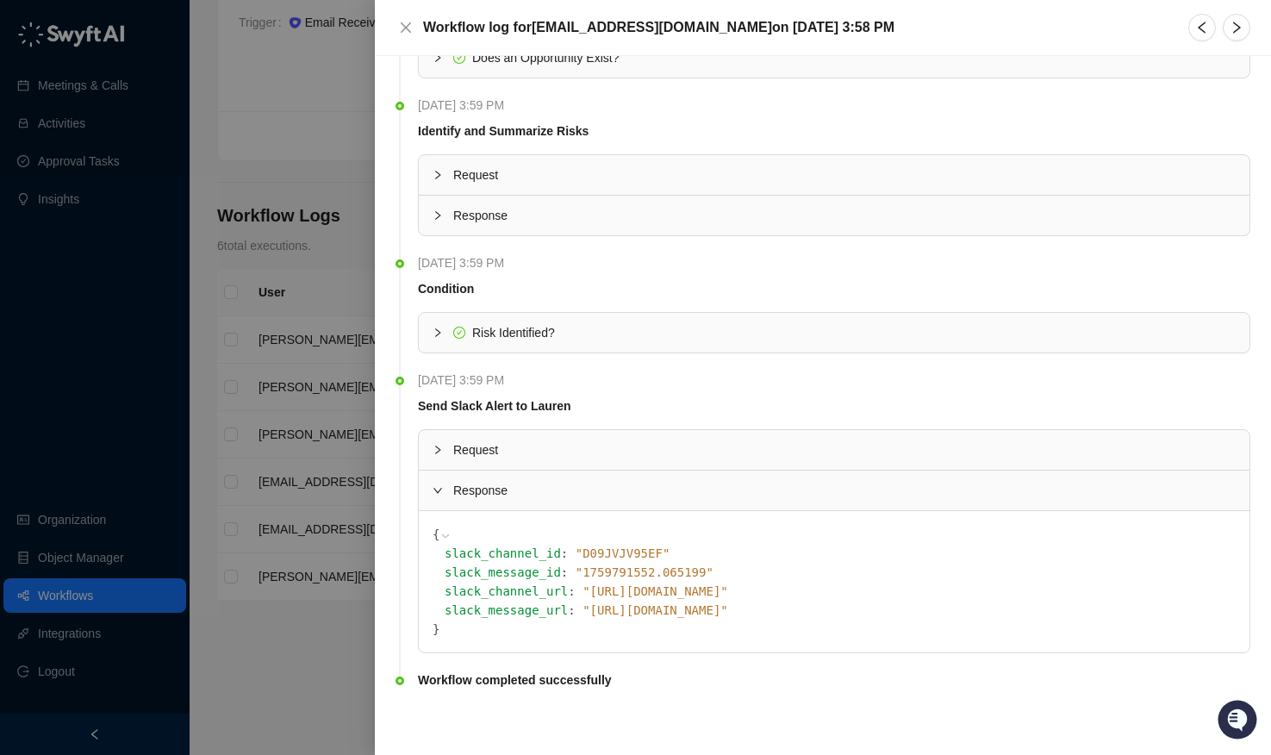
scroll to position [210, 0]
click at [728, 610] on span "" https://drata.slack.com/archives/D09JVJV95EF/p1759791552065199 "" at bounding box center [656, 609] width 146 height 14
click at [728, 583] on span "" https://drata.slack.com/archives/D09JVJV95EF "" at bounding box center [656, 590] width 146 height 14
click at [626, 574] on span "" 1759791552.065199 "" at bounding box center [645, 571] width 138 height 14
click at [576, 548] on span "" D09JVJV95EF "" at bounding box center [623, 553] width 95 height 14
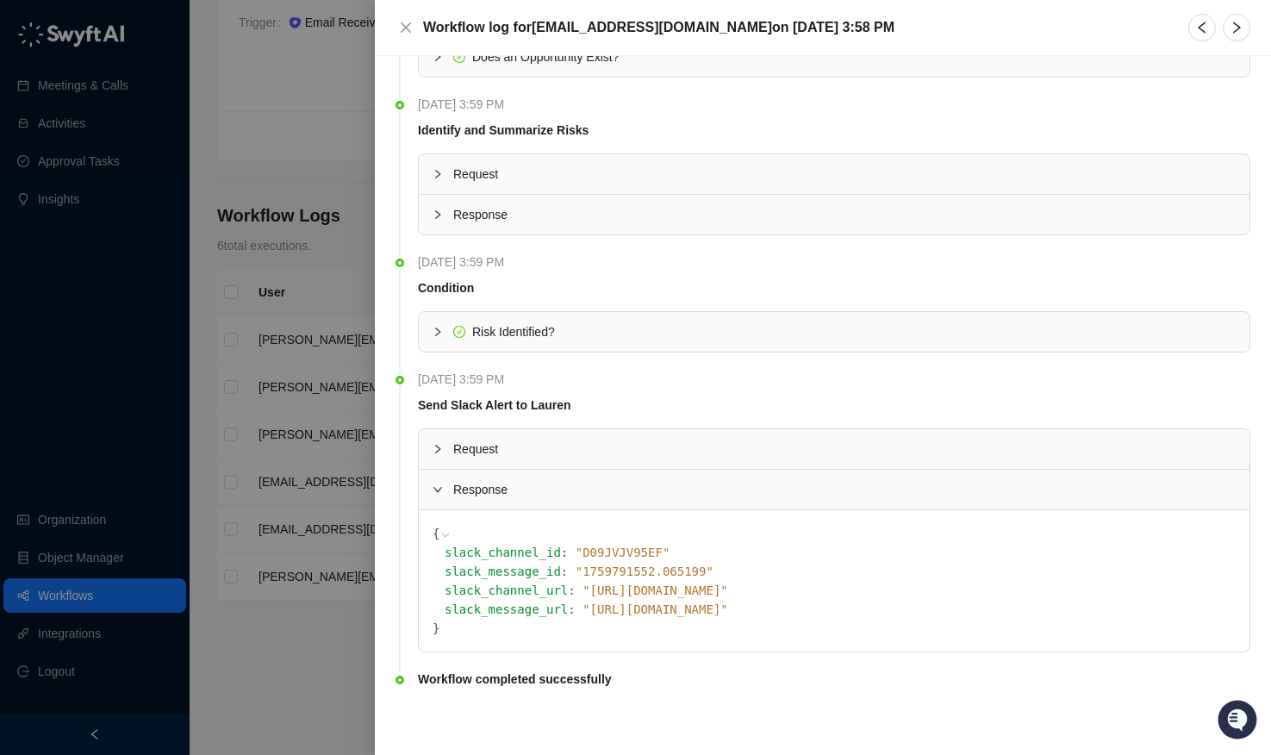
click at [419, 331] on div "Risk Identified?" at bounding box center [834, 332] width 831 height 40
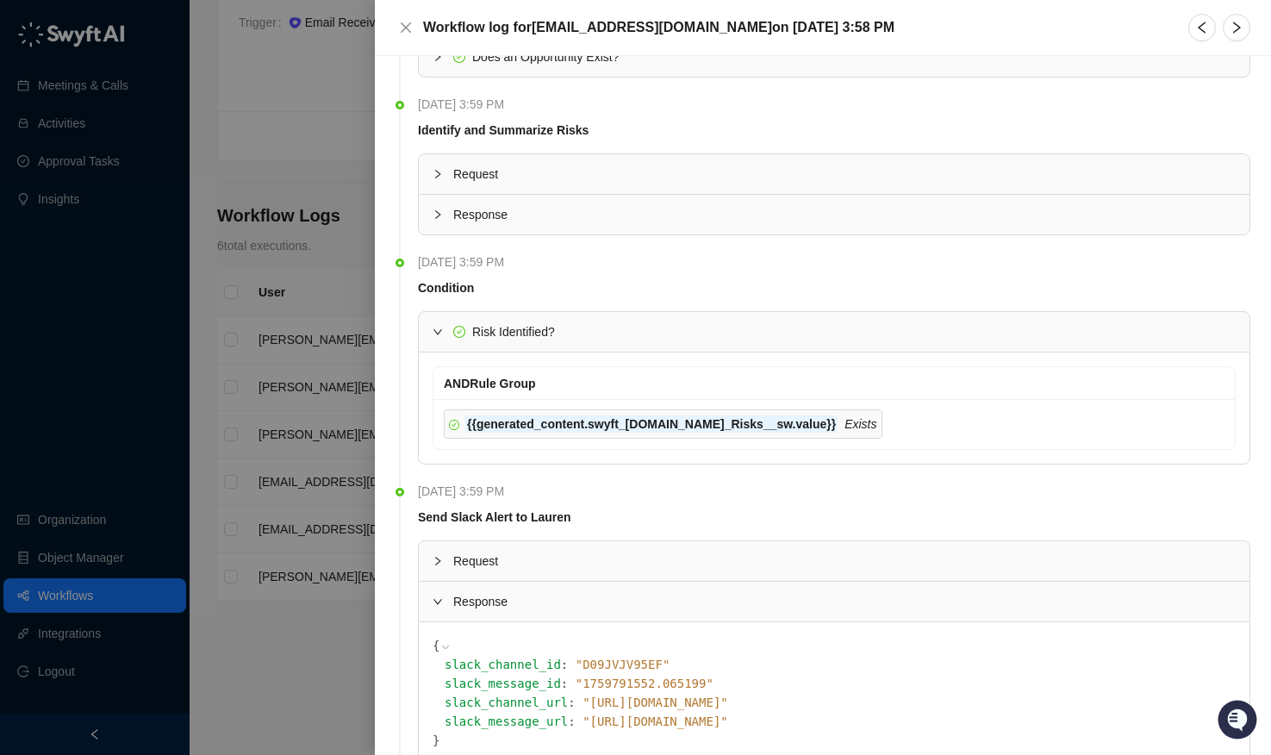
click at [431, 331] on div "Risk Identified?" at bounding box center [834, 332] width 831 height 40
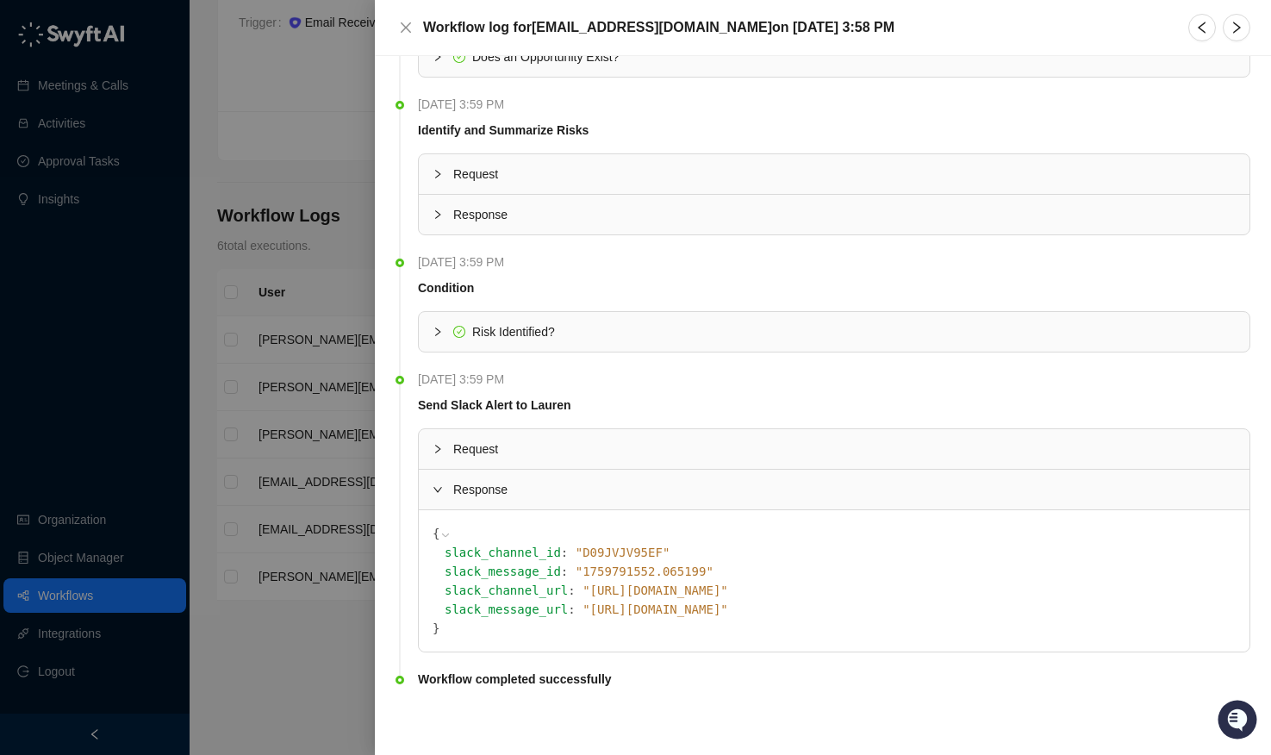
click at [428, 484] on div "Response" at bounding box center [834, 490] width 831 height 40
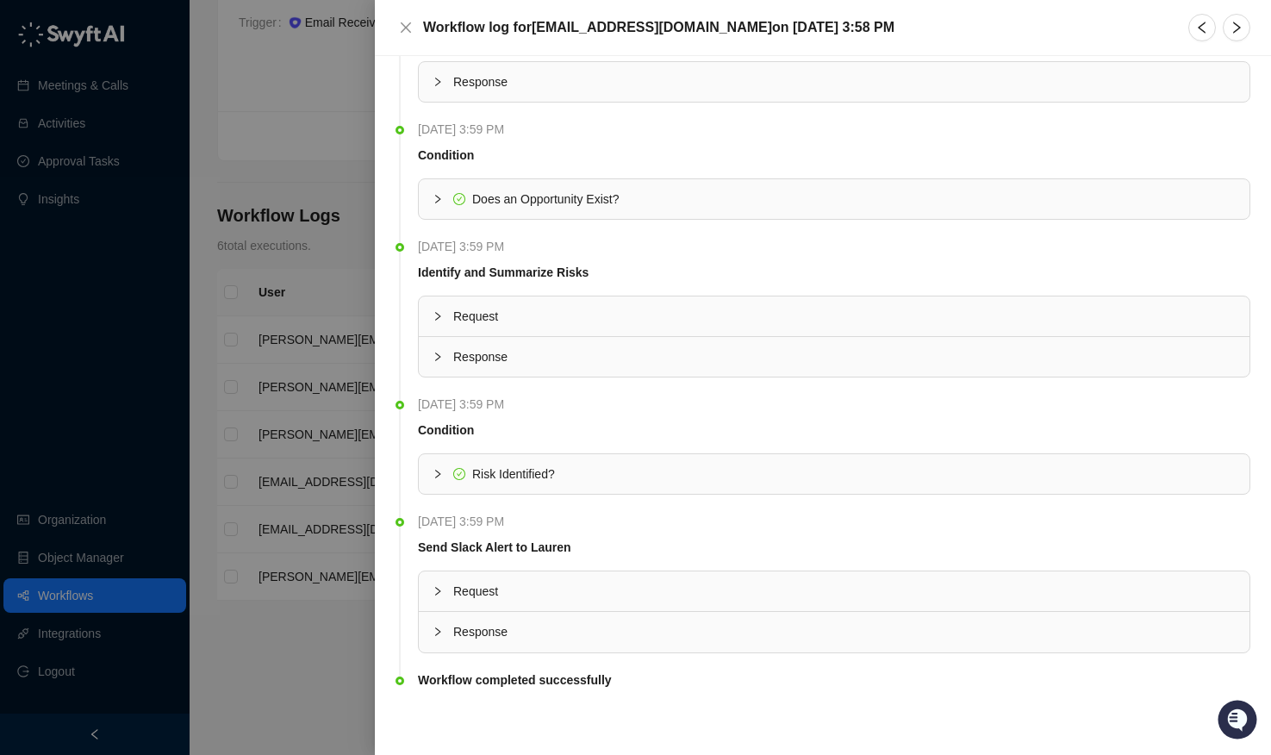
click at [257, 573] on div at bounding box center [635, 377] width 1271 height 755
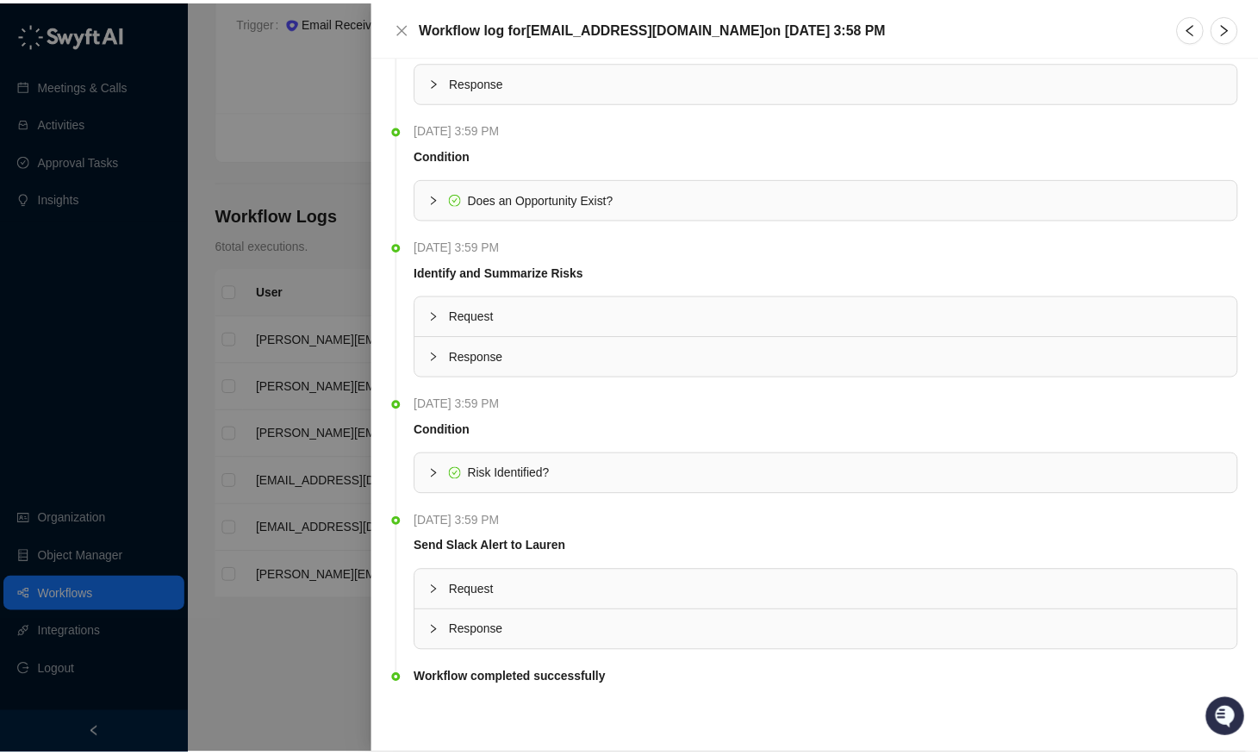
scroll to position [68, 0]
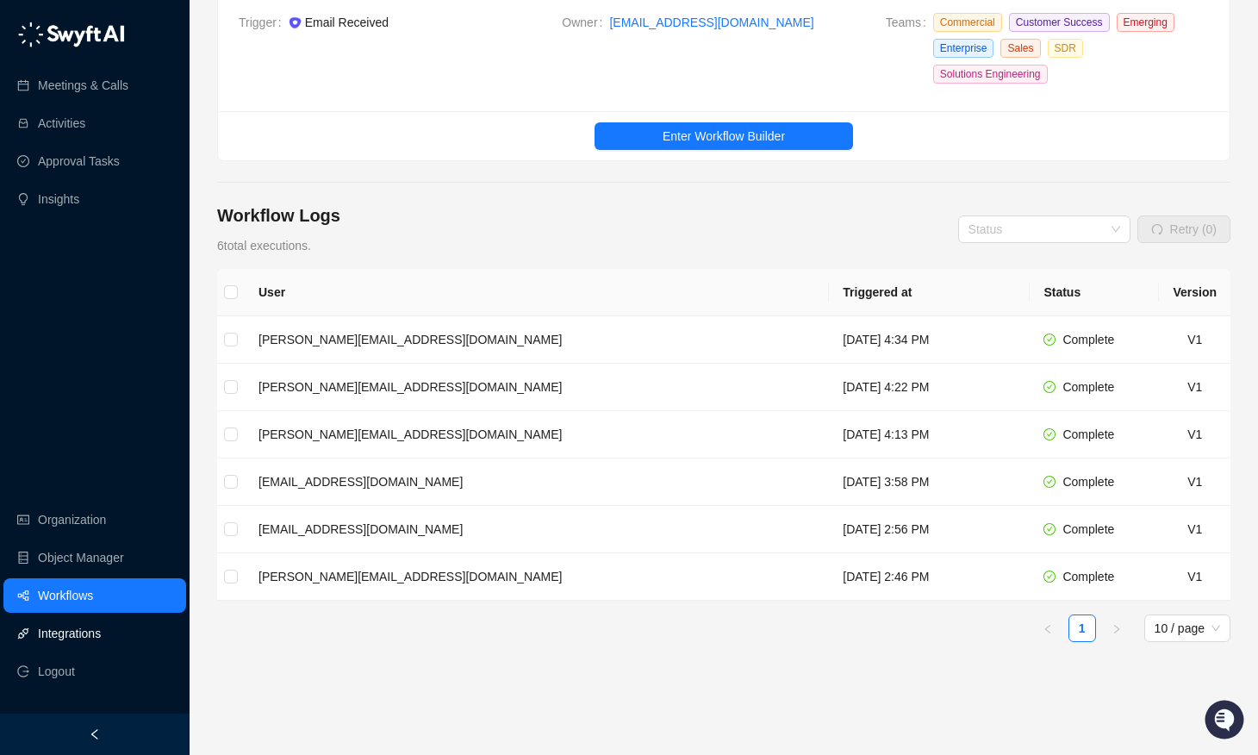
click at [69, 621] on link "Integrations" at bounding box center [69, 633] width 63 height 34
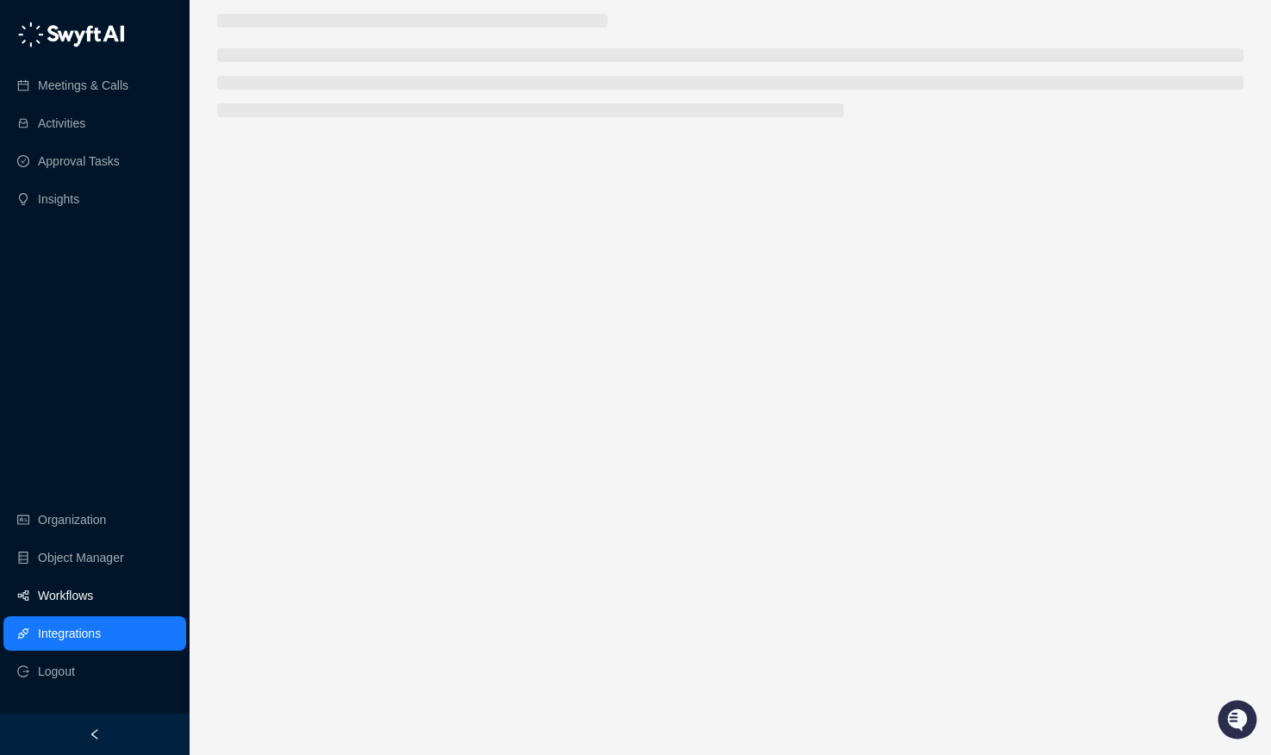
click at [72, 600] on link "Workflows" at bounding box center [65, 595] width 55 height 34
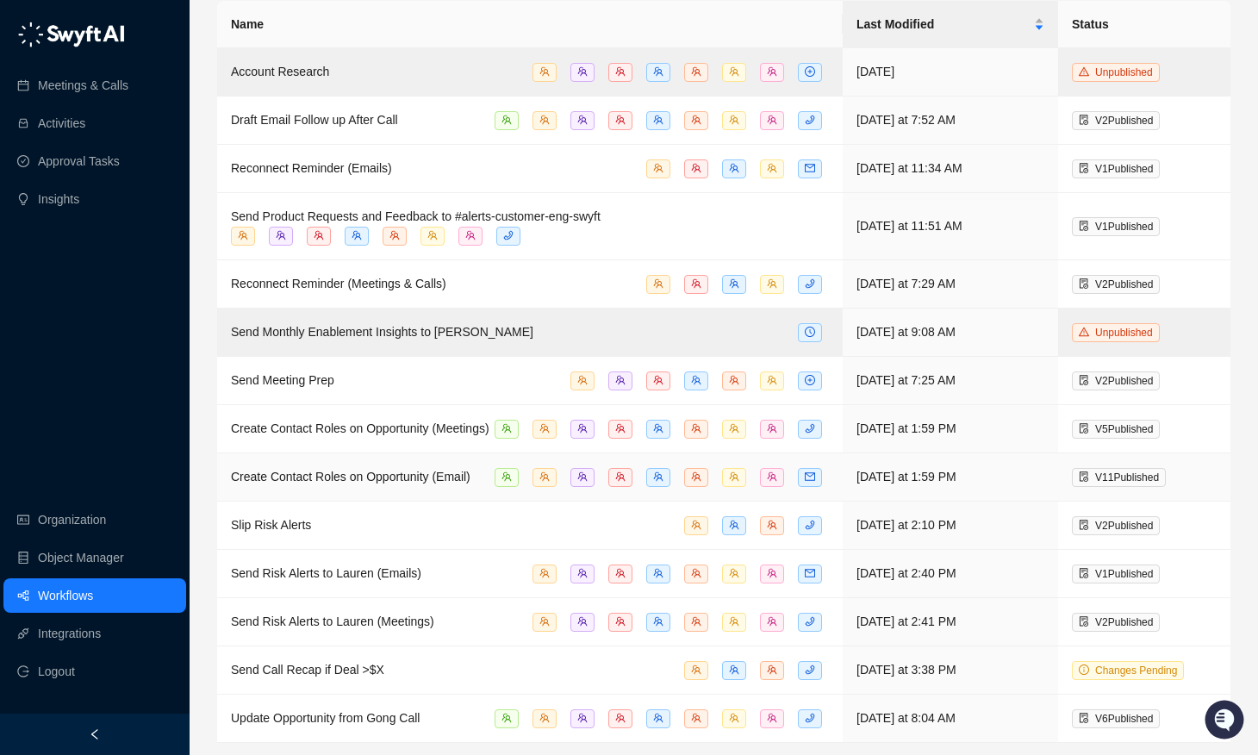
scroll to position [115, 0]
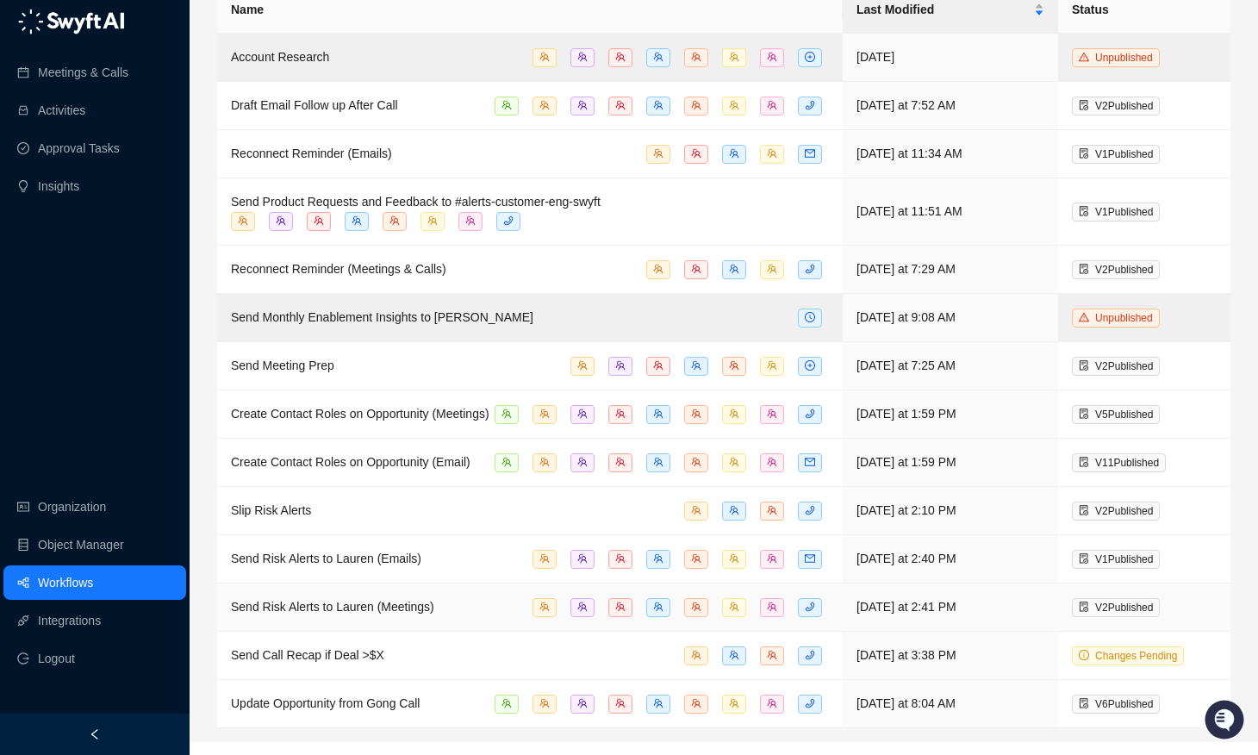
click at [407, 614] on span "Send Risk Alerts to Lauren (Meetings)" at bounding box center [332, 607] width 203 height 14
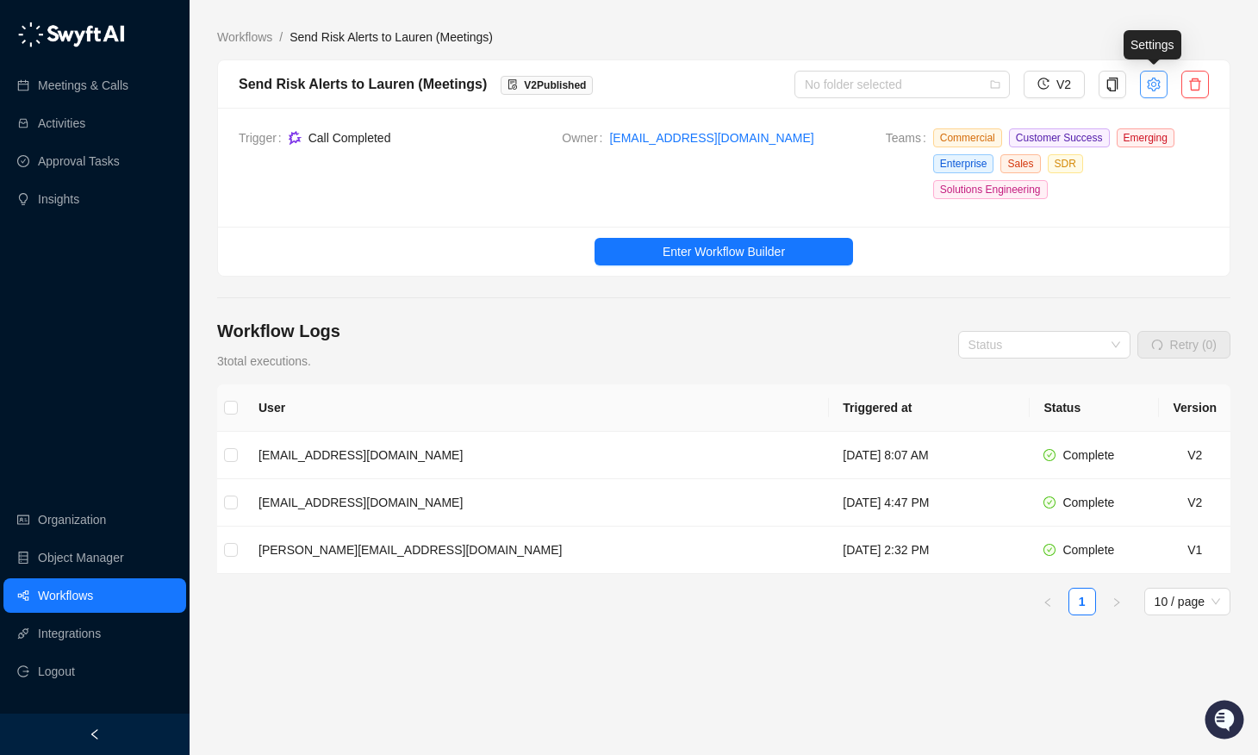
click at [1153, 79] on icon "setting" at bounding box center [1154, 85] width 14 height 14
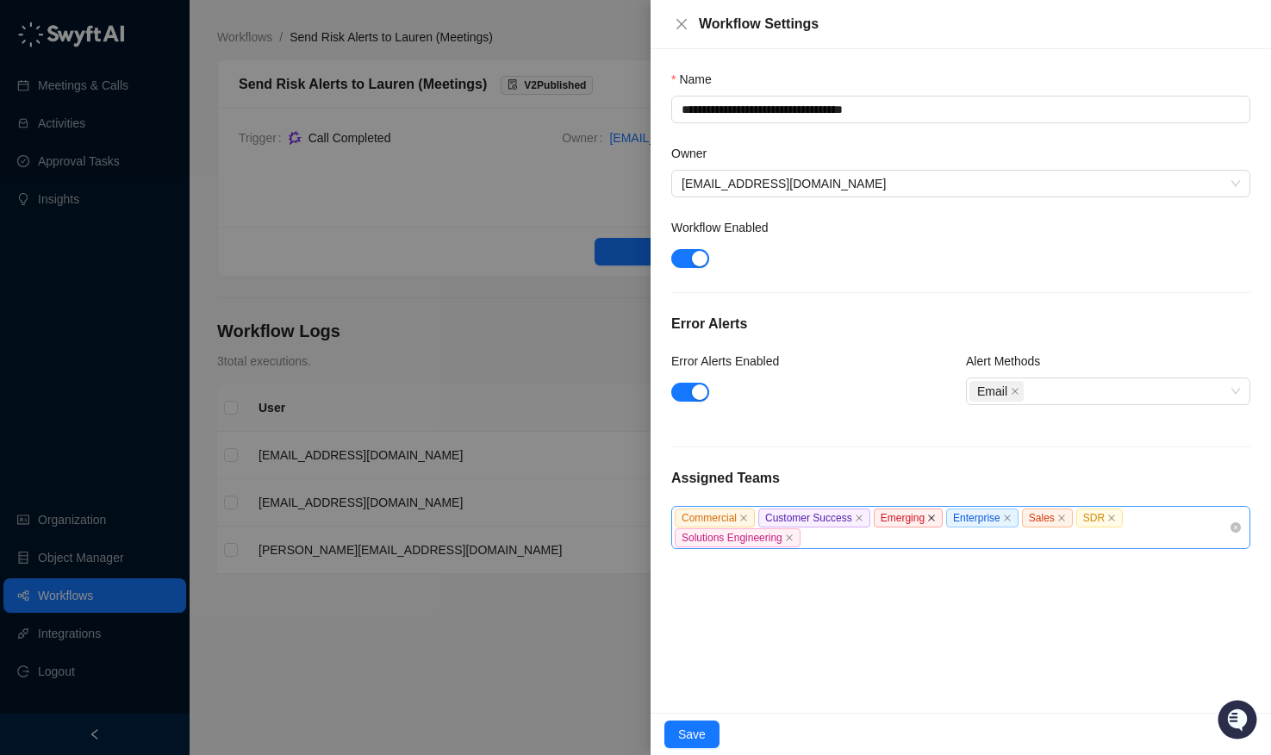
click at [936, 518] on icon "close" at bounding box center [931, 518] width 9 height 9
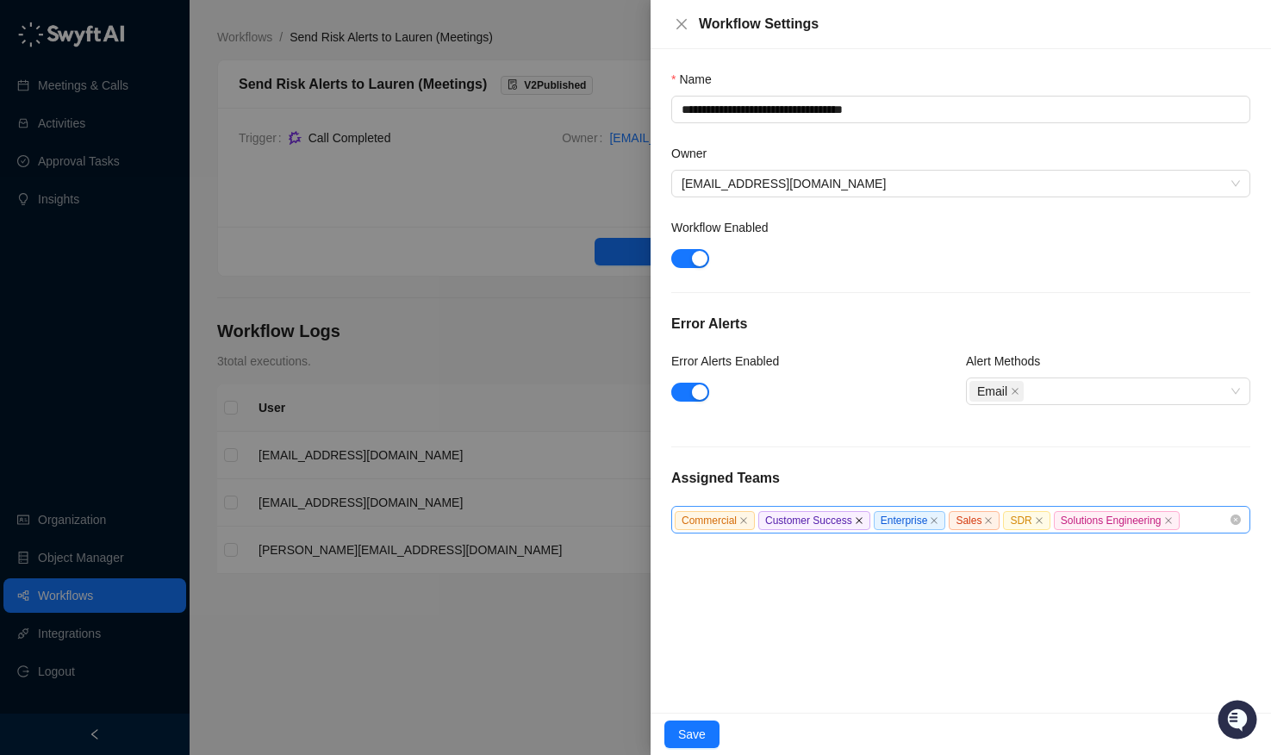
click at [864, 519] on icon "close" at bounding box center [859, 520] width 9 height 9
click at [928, 521] on icon "close" at bounding box center [924, 520] width 9 height 9
click at [697, 723] on button "Save" at bounding box center [691, 734] width 55 height 28
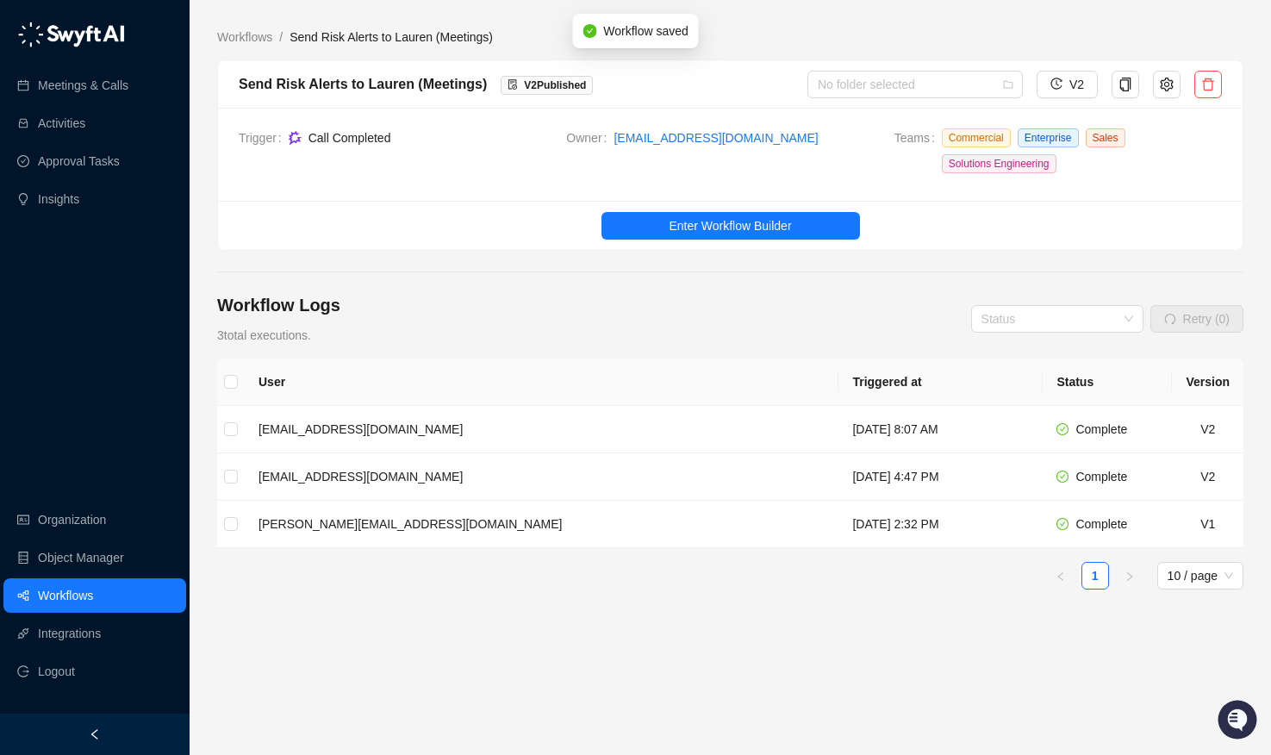
click at [1180, 72] on div at bounding box center [1166, 85] width 41 height 28
click at [1167, 80] on icon "setting" at bounding box center [1167, 85] width 14 height 14
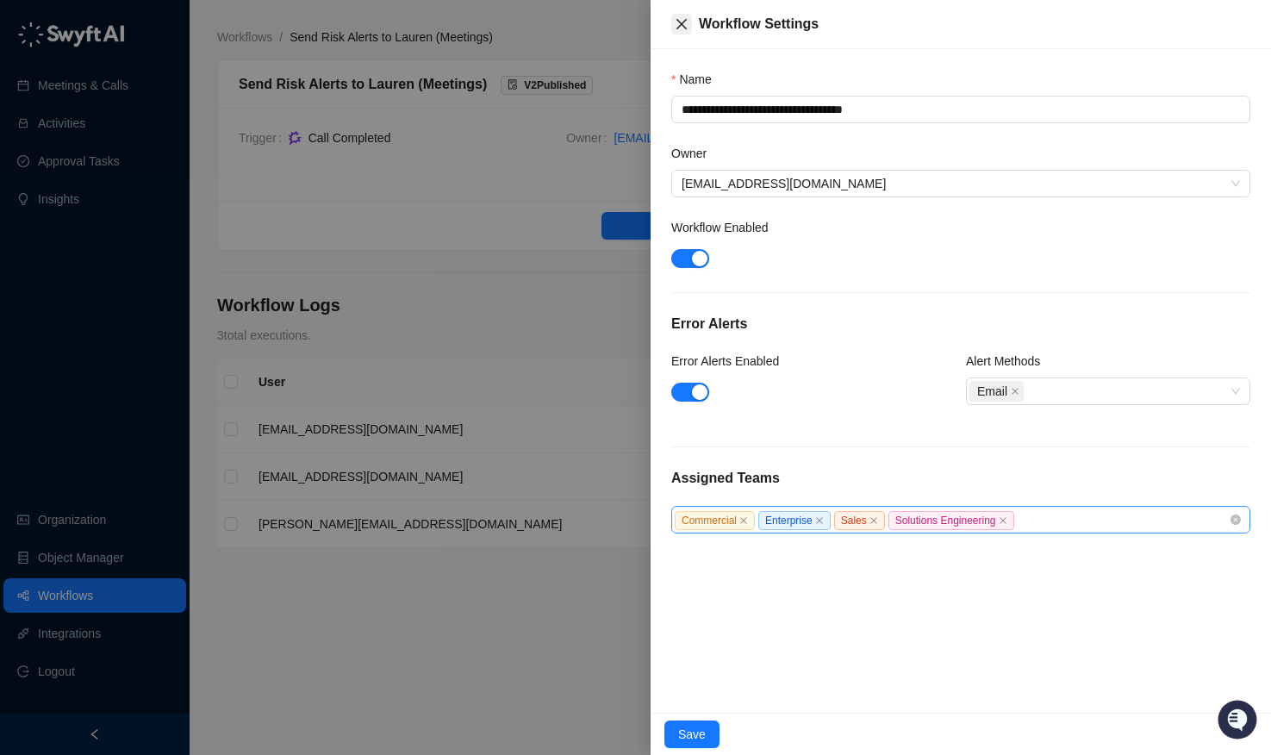
click at [676, 28] on icon "close" at bounding box center [681, 24] width 10 height 10
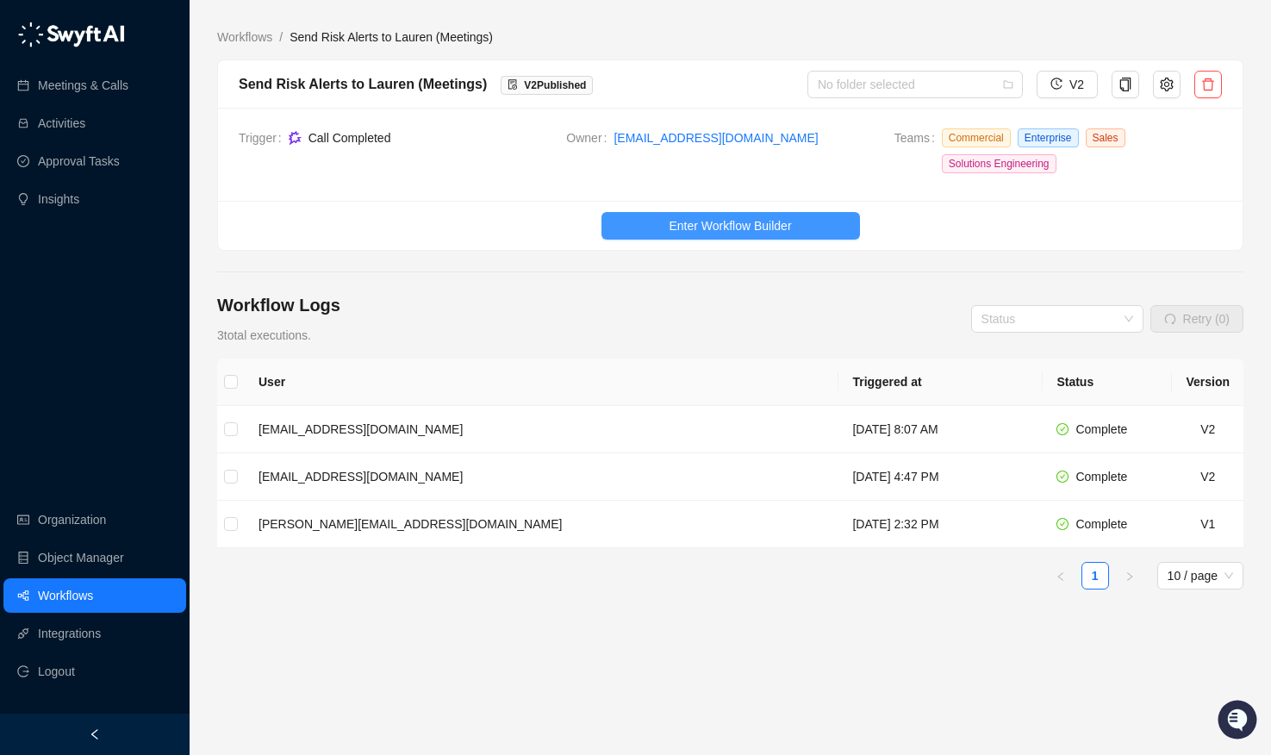
click at [752, 217] on span "Enter Workflow Builder" at bounding box center [730, 225] width 122 height 19
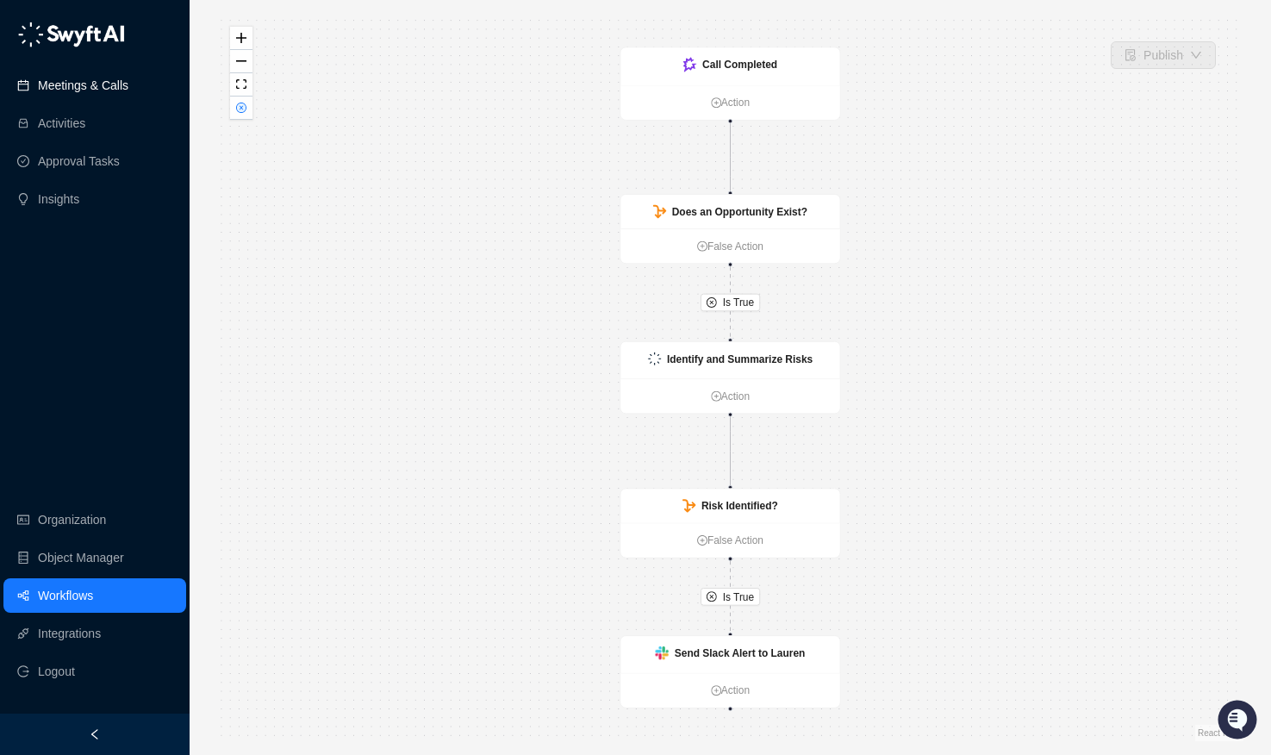
click at [58, 91] on link "Meetings & Calls" at bounding box center [83, 85] width 90 height 34
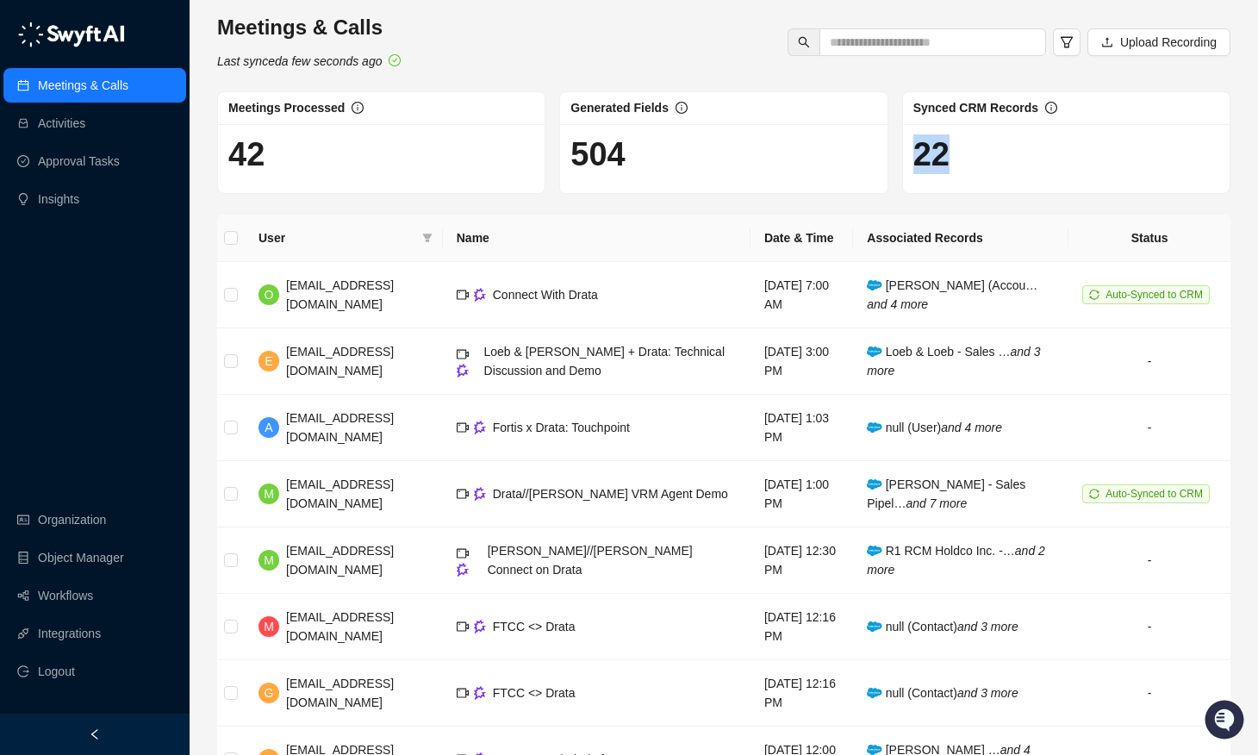
drag, startPoint x: 970, startPoint y: 148, endPoint x: 907, endPoint y: 145, distance: 63.9
click at [907, 145] on div "22" at bounding box center [1066, 158] width 327 height 69
click at [739, 54] on div "Meetings & Calls Last synced a few seconds ago Upload Recording" at bounding box center [724, 42] width 1024 height 57
click at [72, 163] on link "Approval Tasks" at bounding box center [79, 161] width 82 height 34
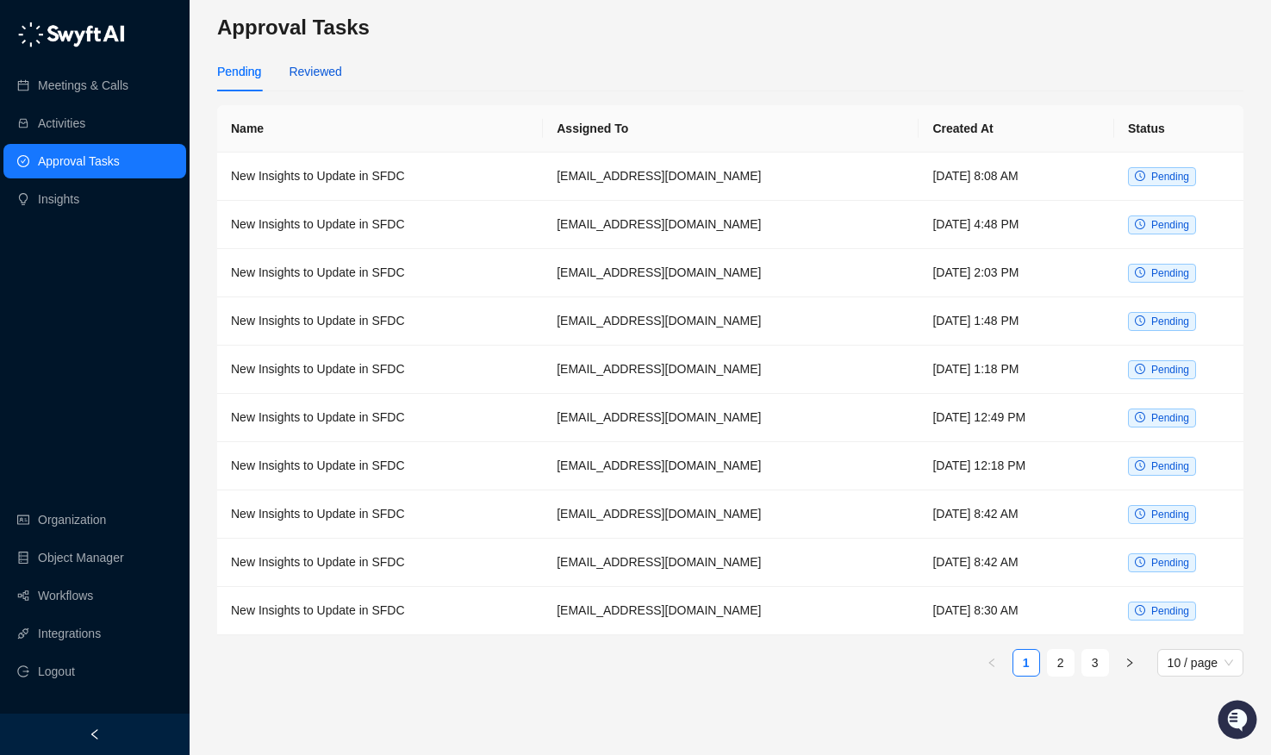
click at [333, 75] on div "Reviewed" at bounding box center [315, 71] width 53 height 19
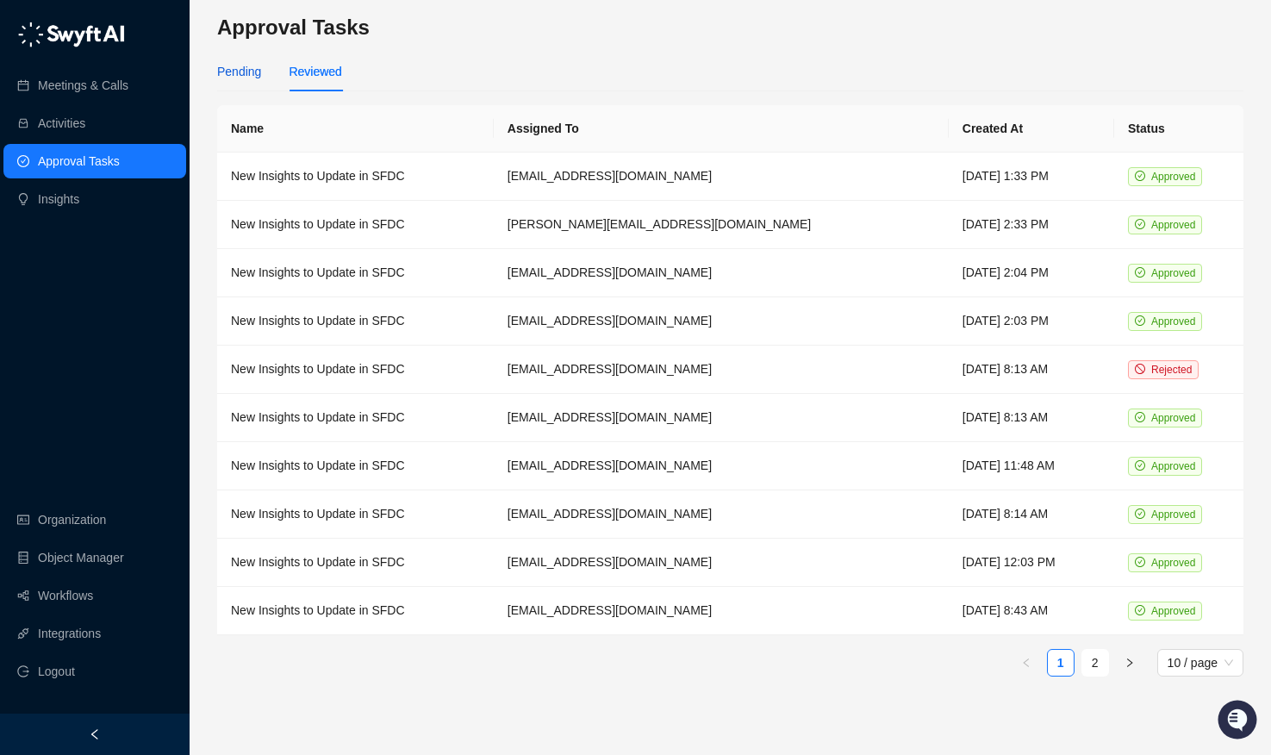
click at [241, 68] on div "Pending" at bounding box center [239, 71] width 44 height 19
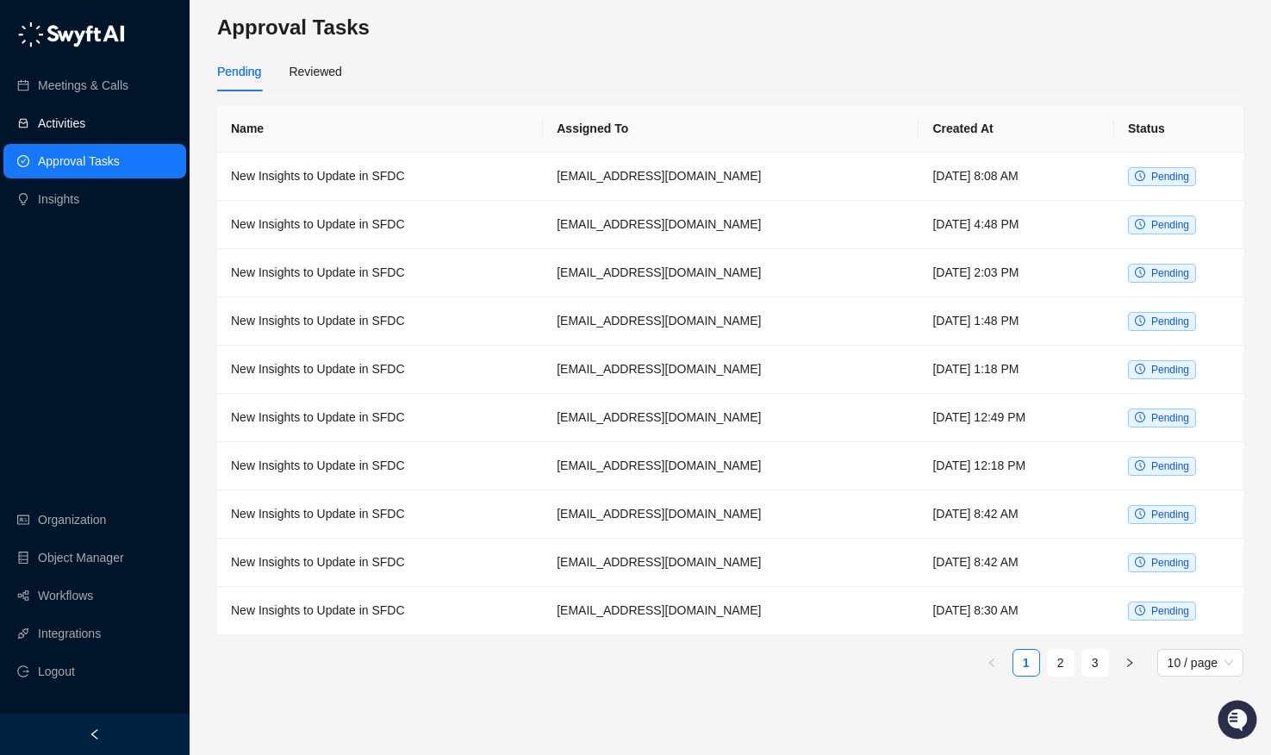
click at [81, 127] on link "Activities" at bounding box center [61, 123] width 47 height 34
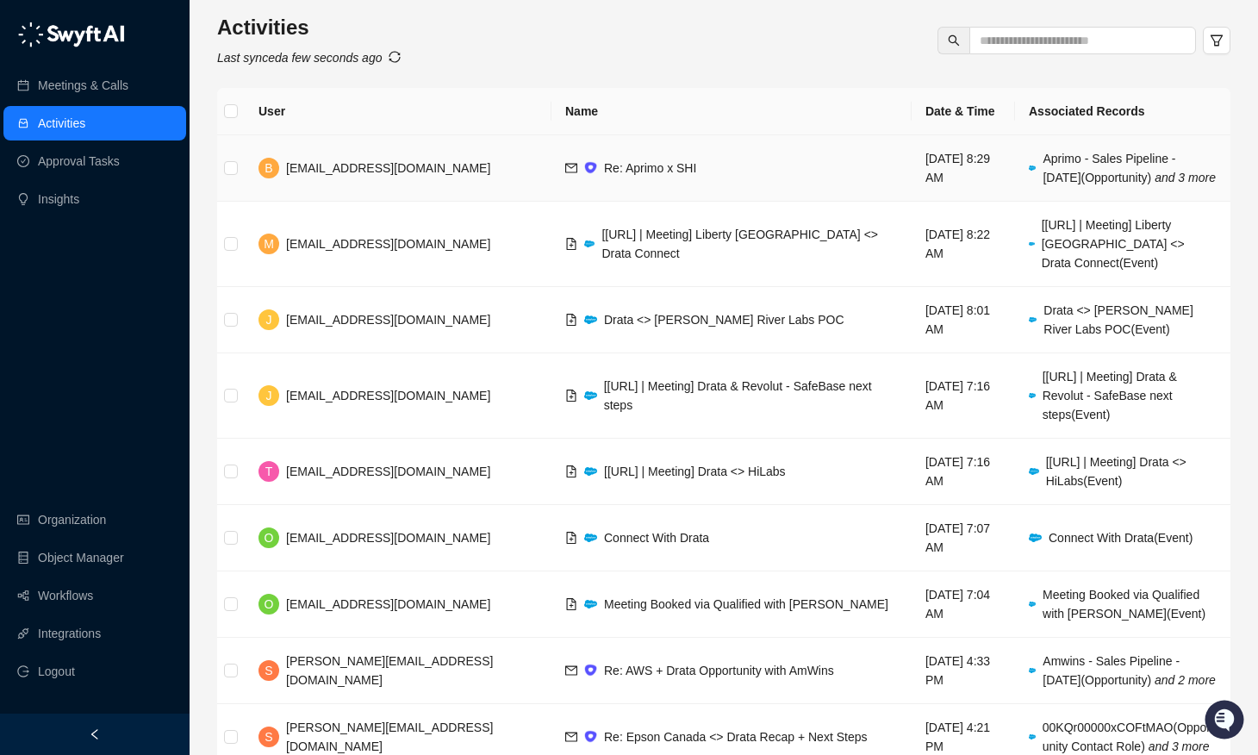
click at [710, 150] on td "Re: Aprimo x SHI" at bounding box center [732, 168] width 360 height 66
